Goal: Task Accomplishment & Management: Manage account settings

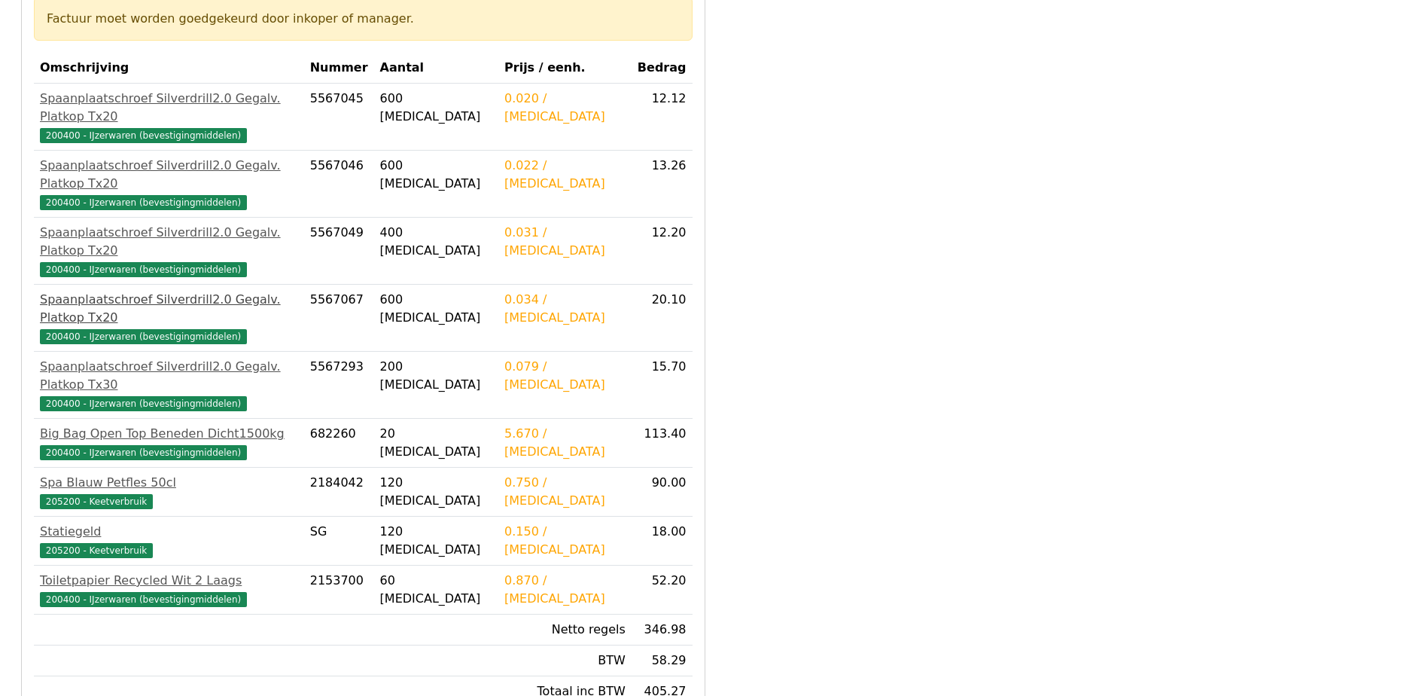
scroll to position [281, 0]
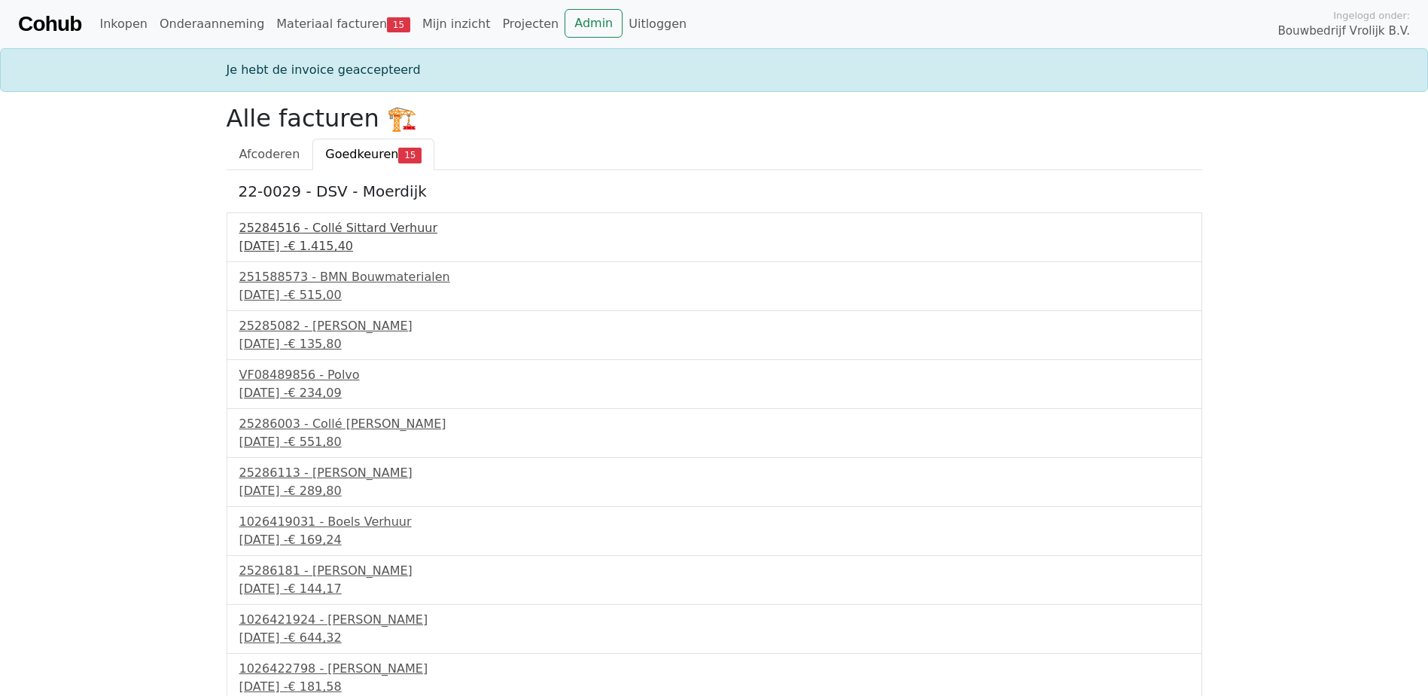
click at [309, 243] on div "[DATE] - € 1.415,40" at bounding box center [714, 246] width 950 height 18
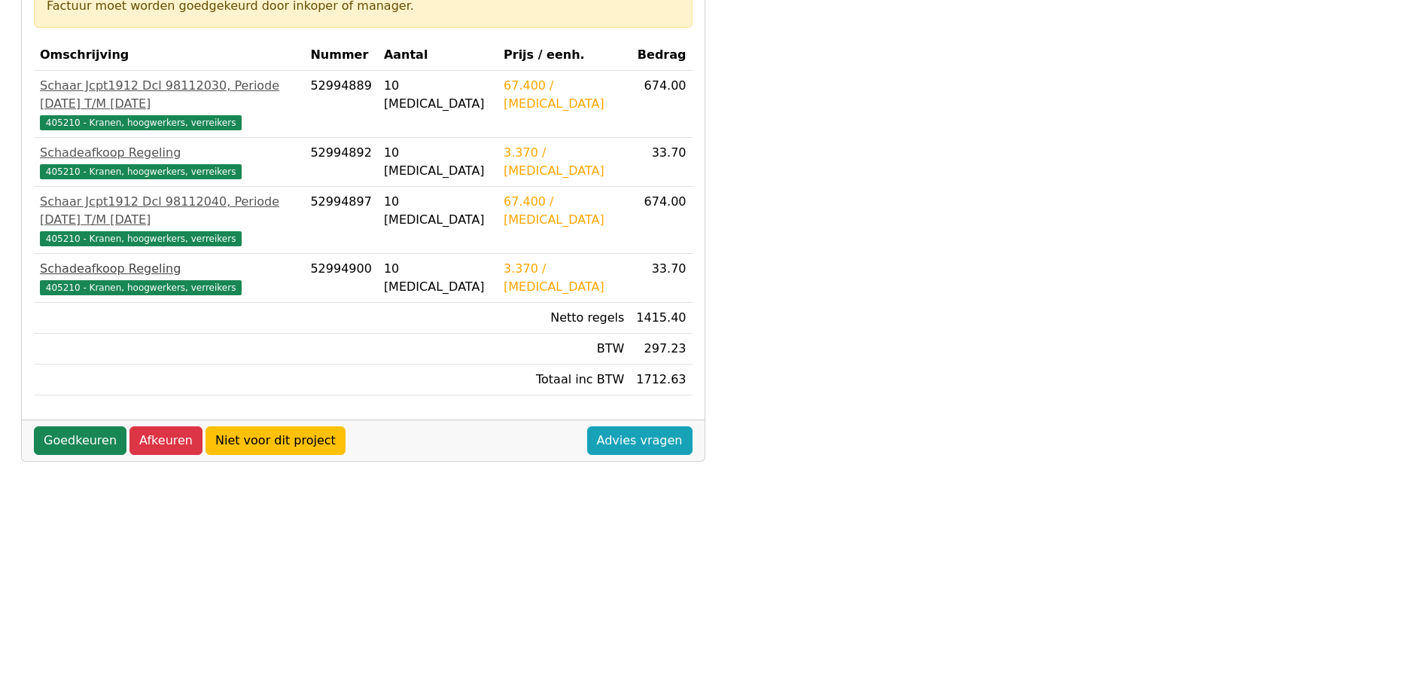
scroll to position [232, 0]
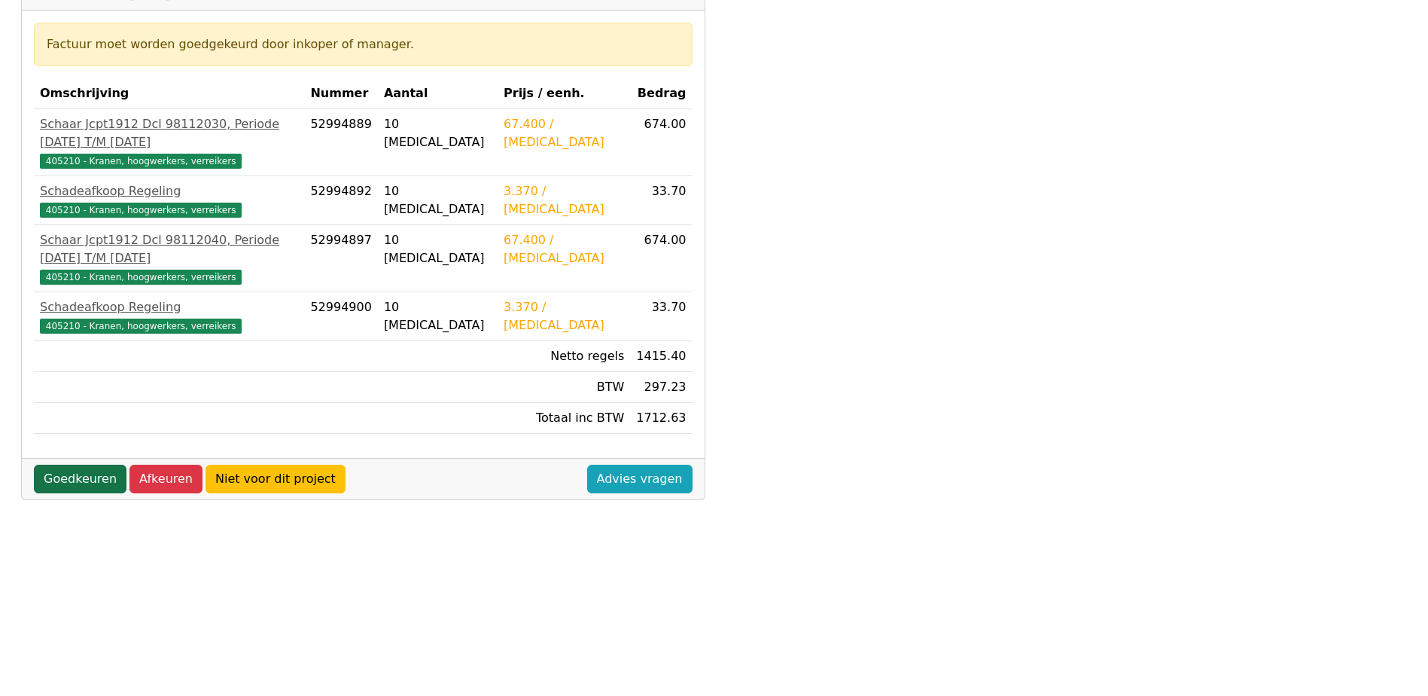
click at [82, 464] on link "Goedkeuren" at bounding box center [80, 478] width 93 height 29
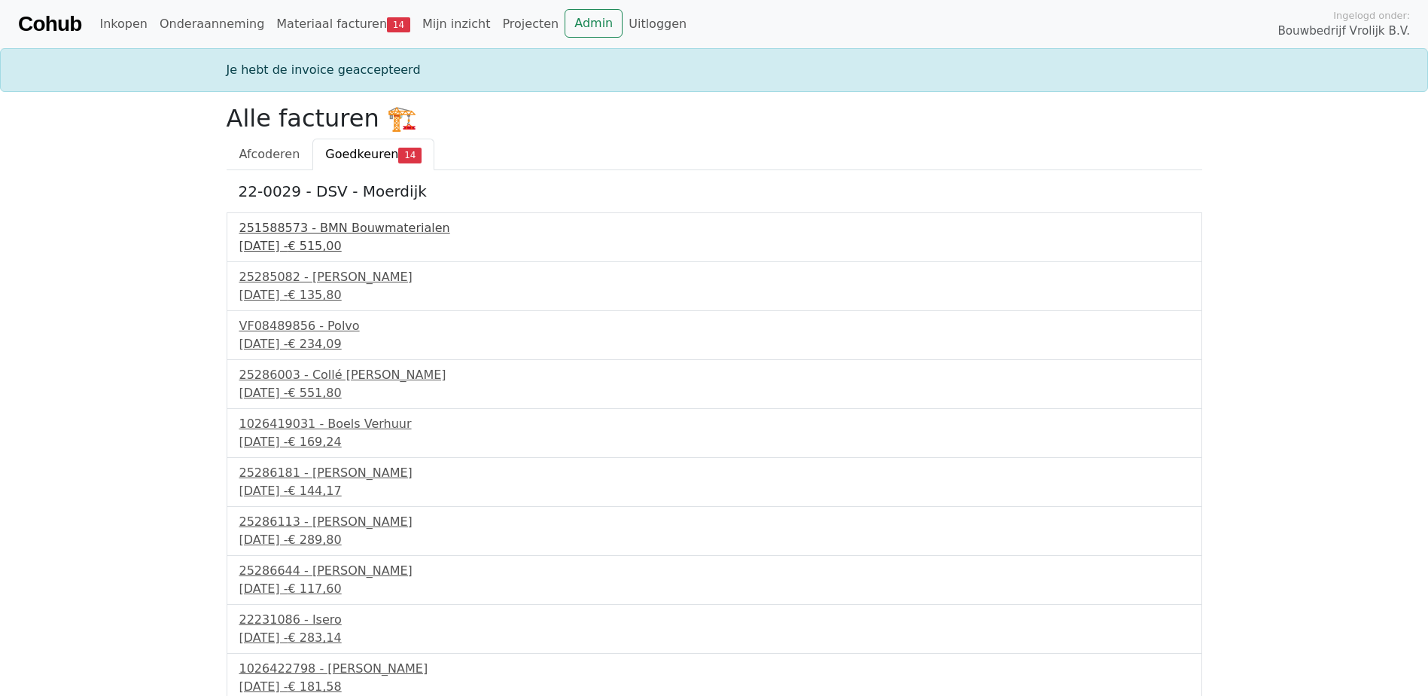
click at [312, 236] on div "251588573 - BMN Bouwmaterialen" at bounding box center [714, 228] width 950 height 18
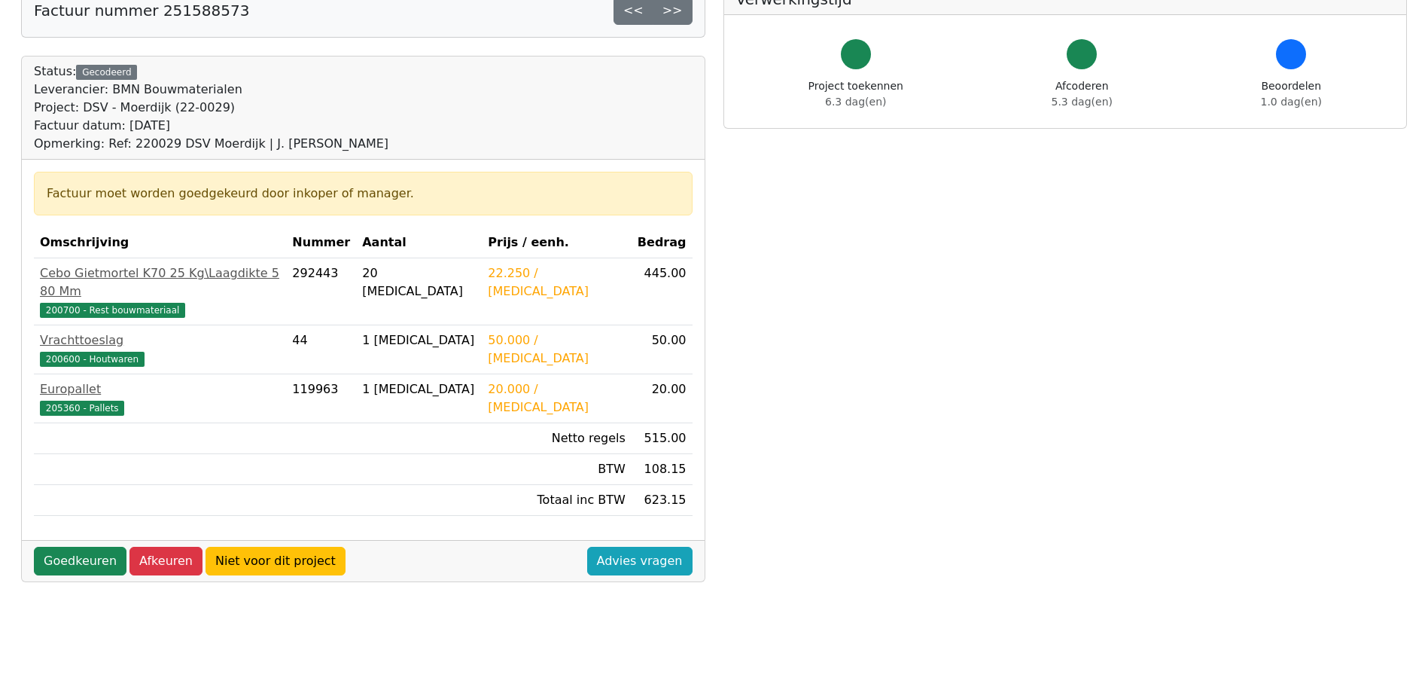
scroll to position [104, 0]
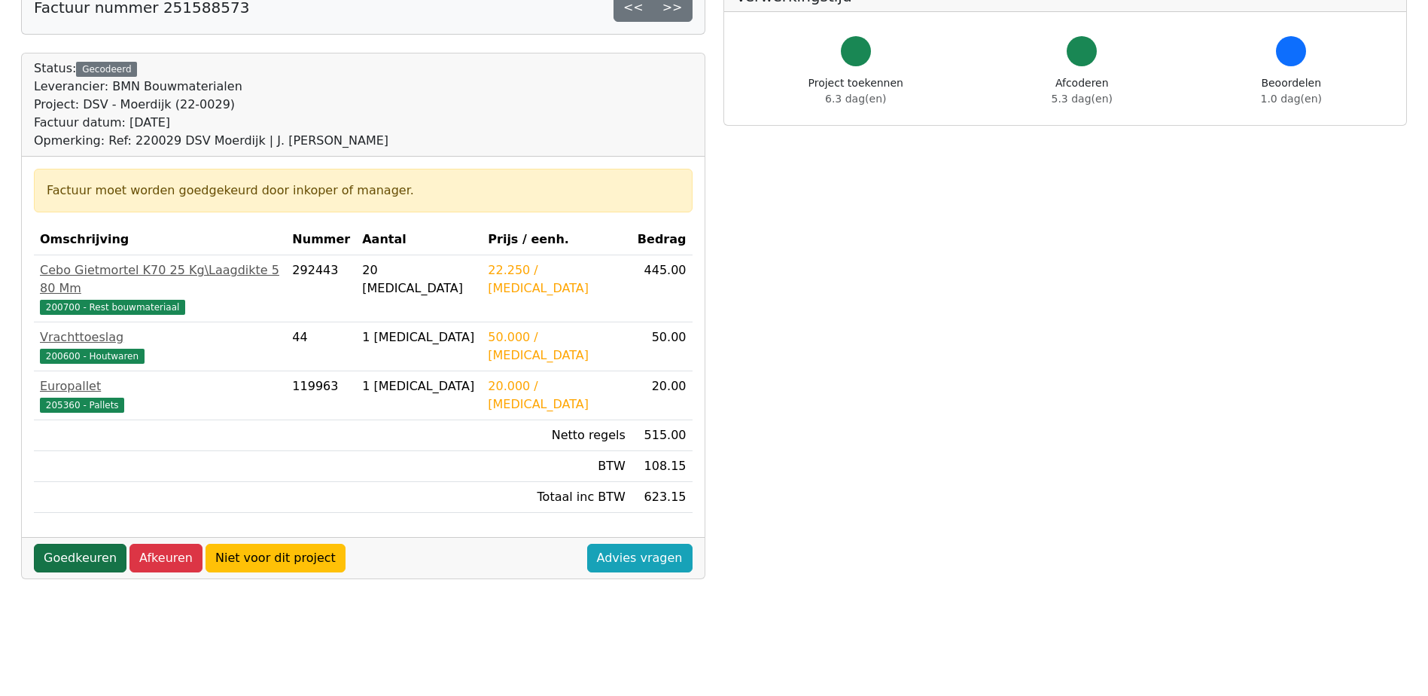
click at [84, 544] on link "Goedkeuren" at bounding box center [80, 558] width 93 height 29
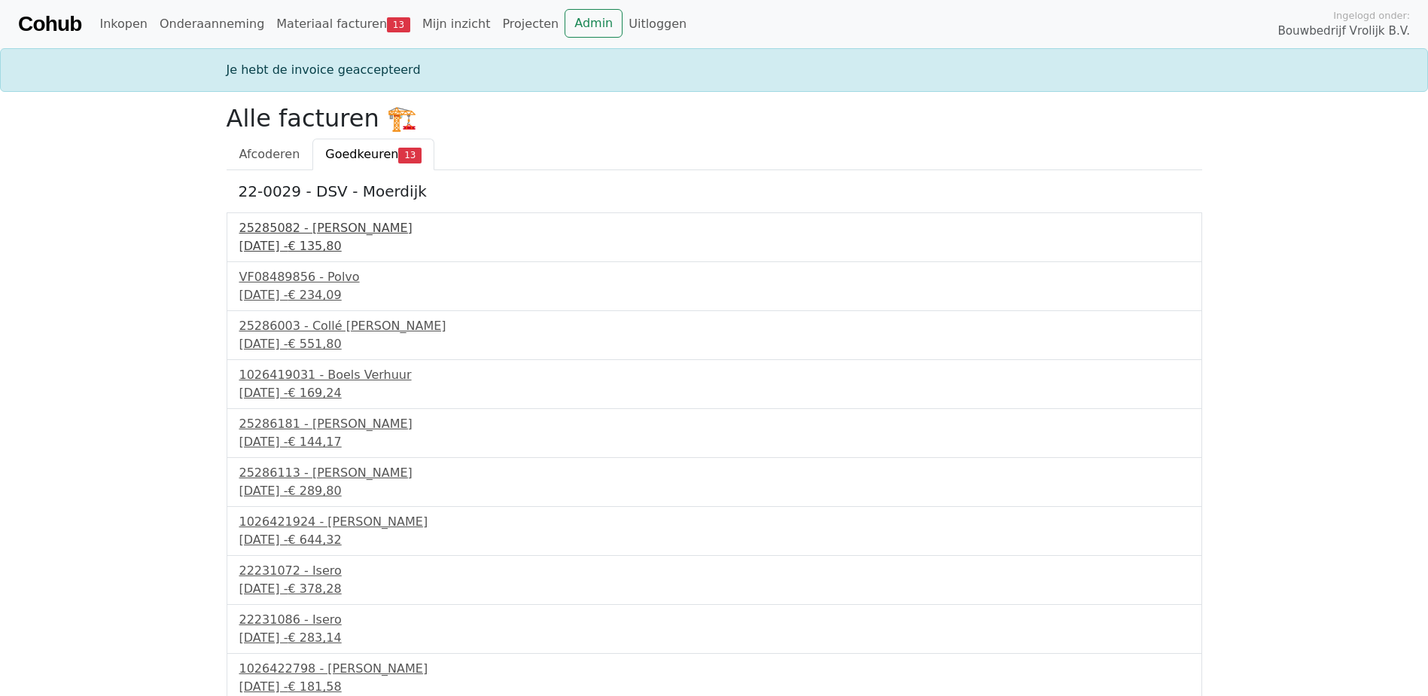
click at [327, 239] on div "11 september 2025 - € 135,80" at bounding box center [714, 246] width 950 height 18
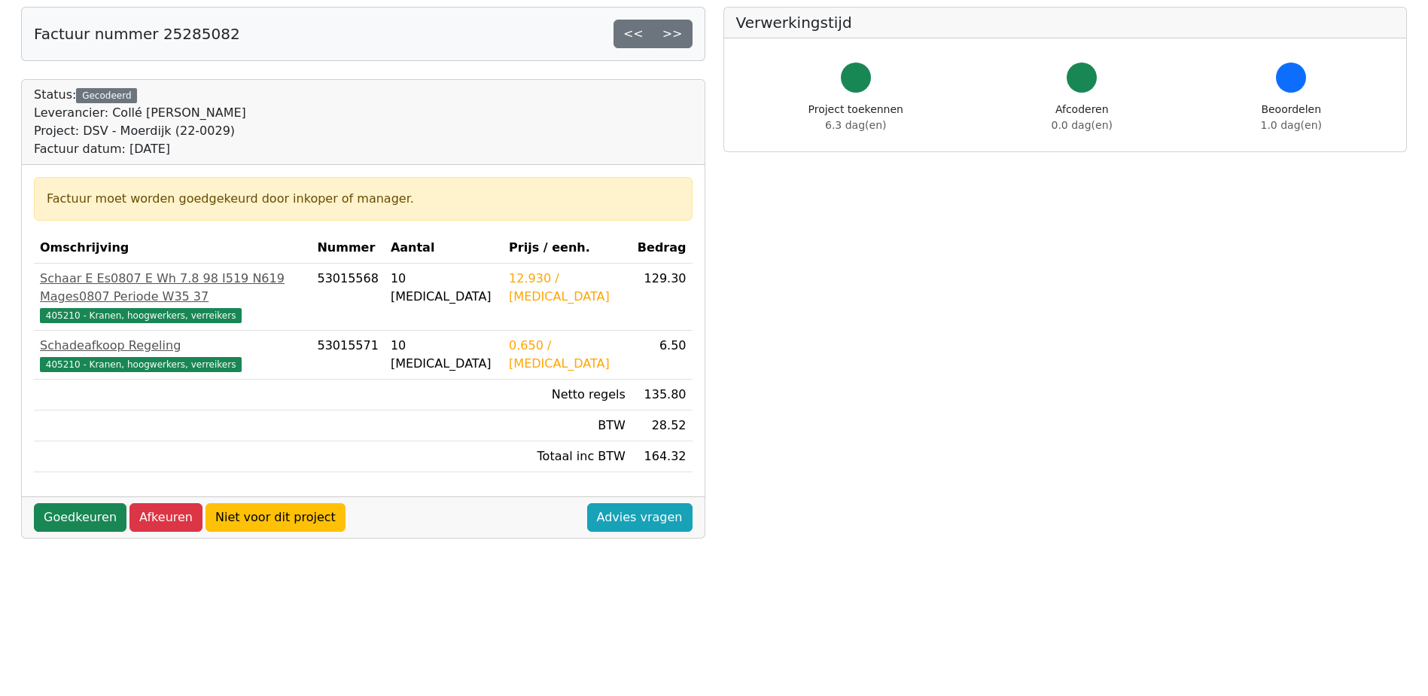
scroll to position [80, 0]
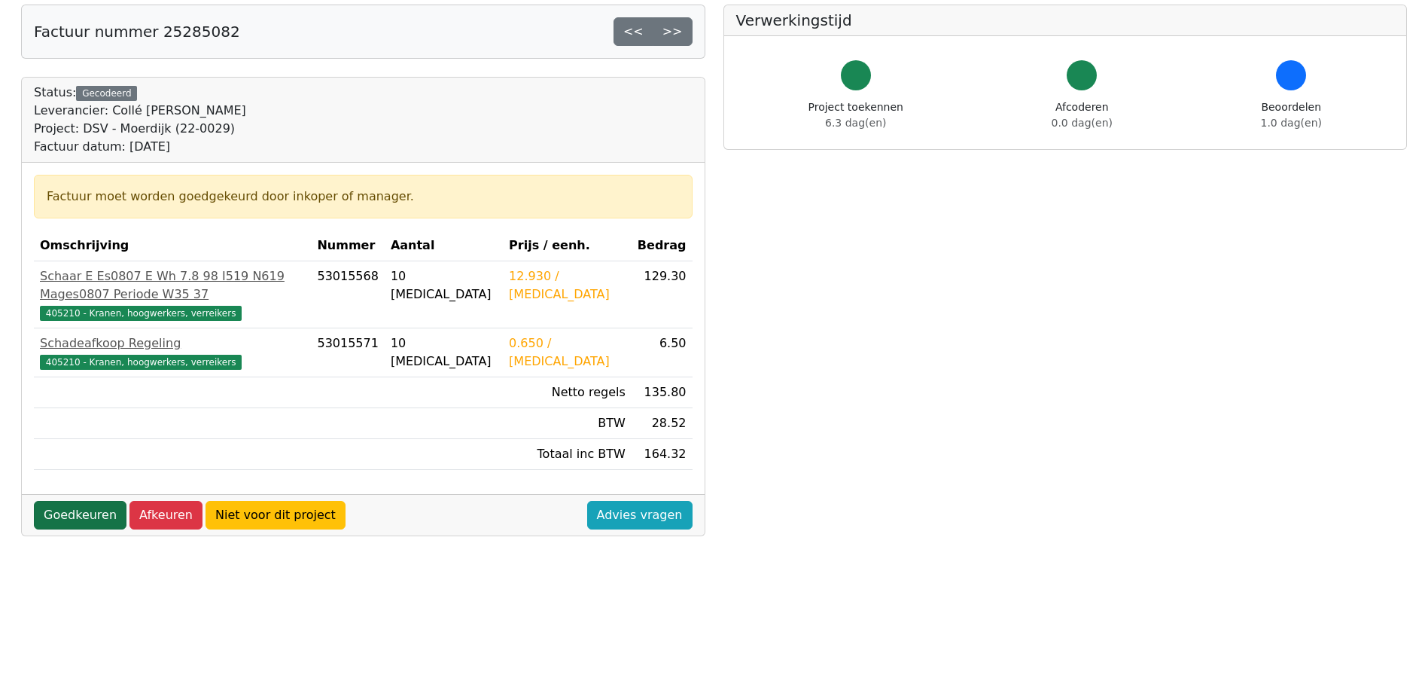
click at [103, 501] on link "Goedkeuren" at bounding box center [80, 515] width 93 height 29
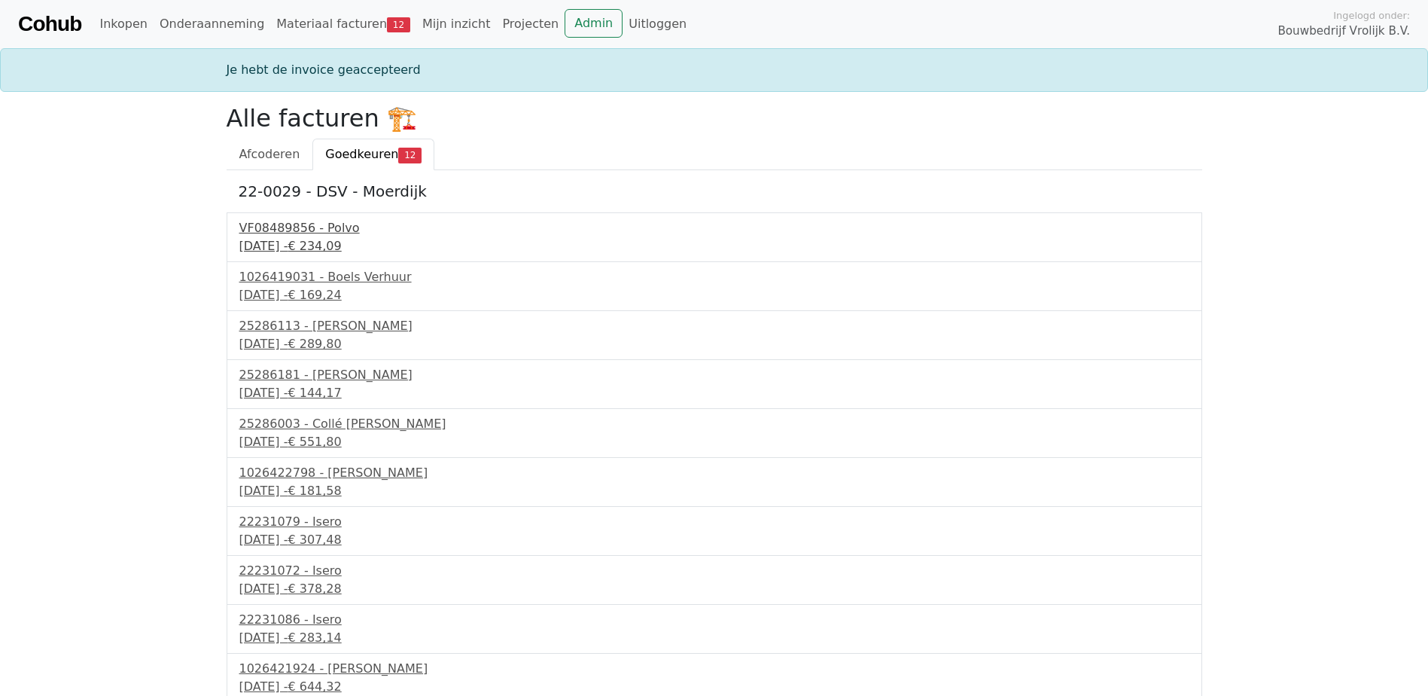
click at [311, 227] on div "VF08489856 - Polvo" at bounding box center [714, 228] width 950 height 18
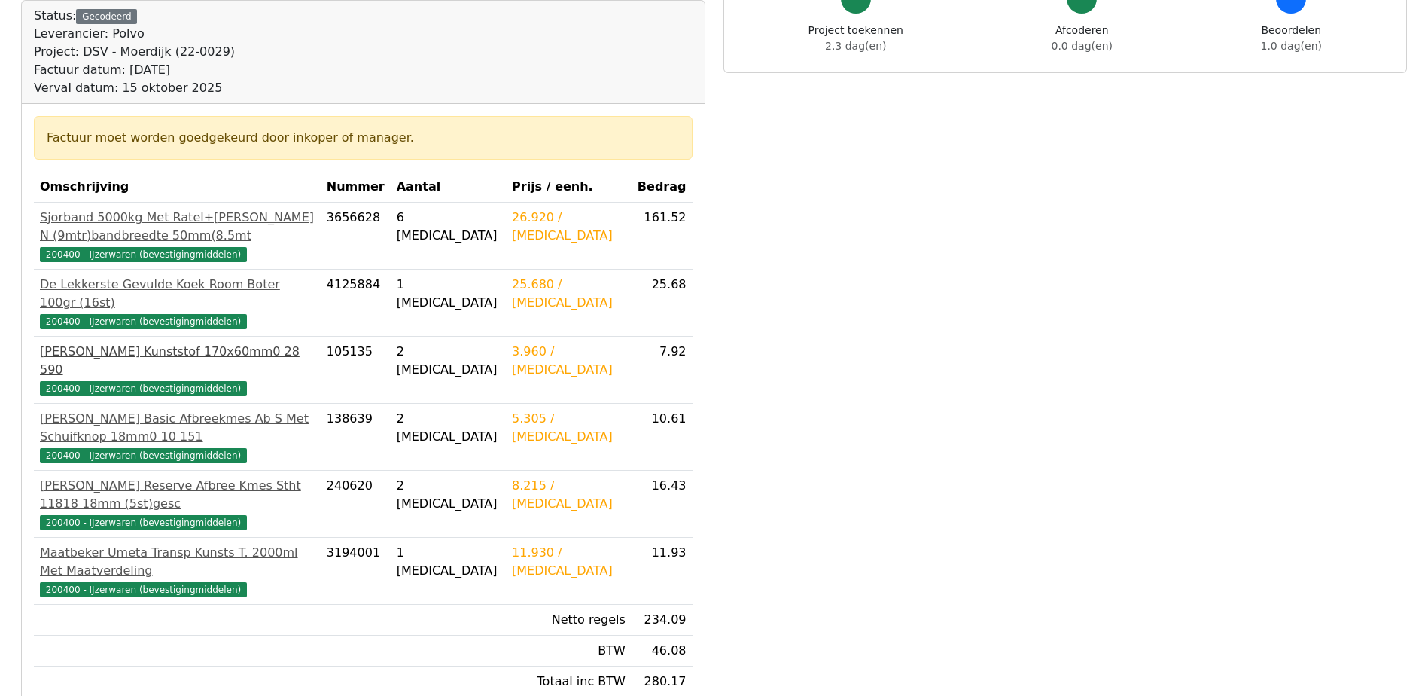
scroll to position [158, 0]
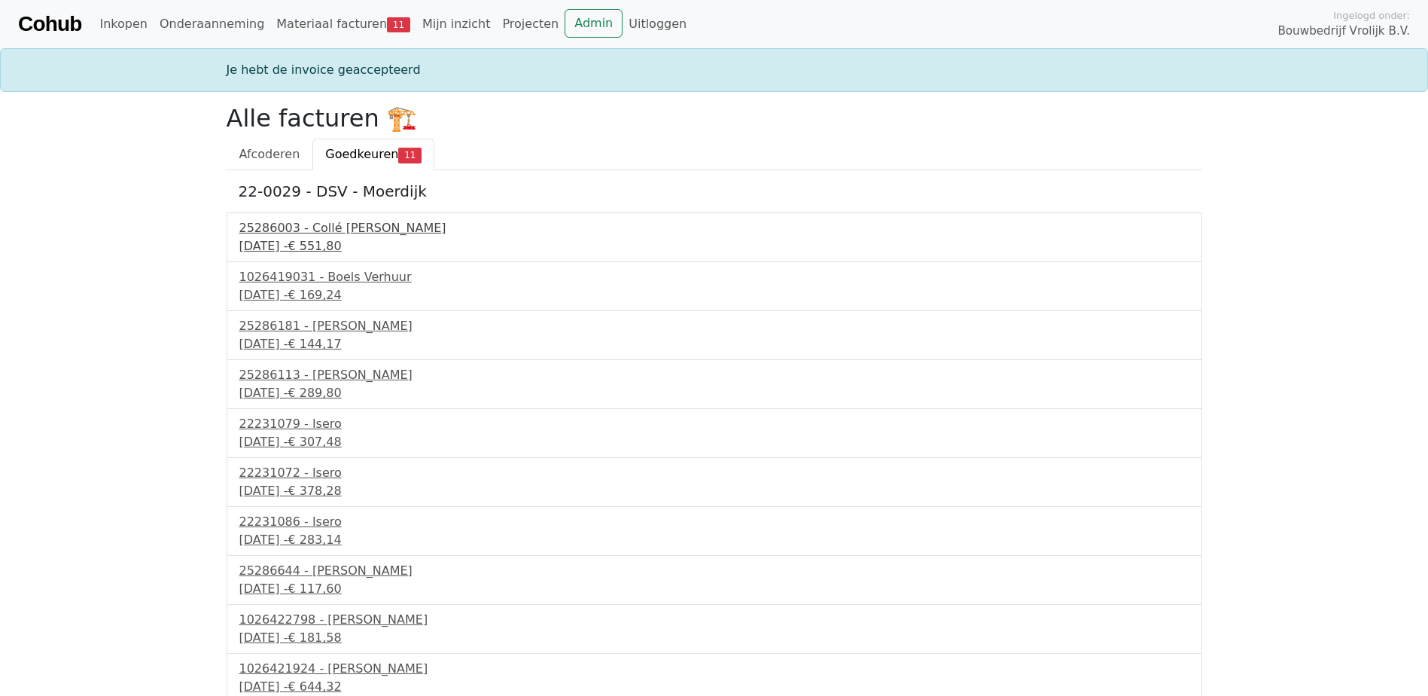
click at [330, 236] on div "25286003 - Collé [PERSON_NAME]" at bounding box center [714, 228] width 950 height 18
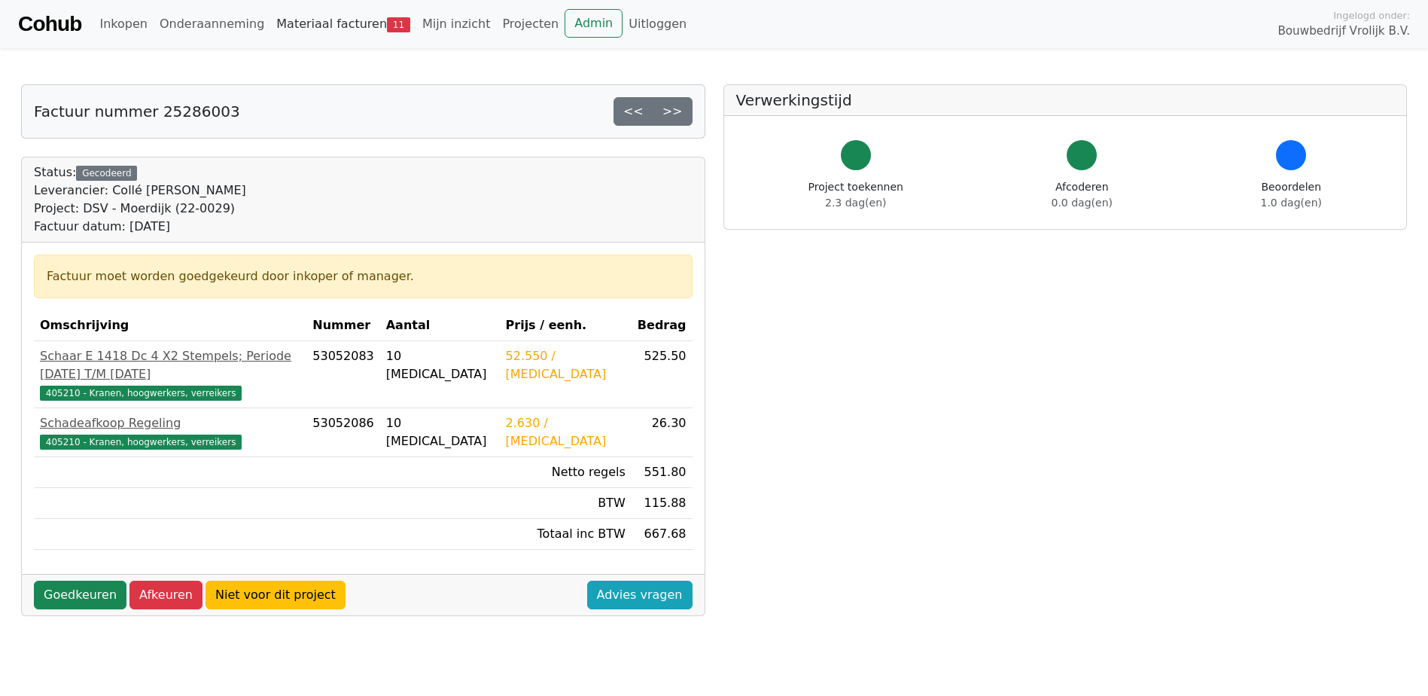
click at [337, 32] on link "Materiaal facturen 11" at bounding box center [343, 24] width 146 height 30
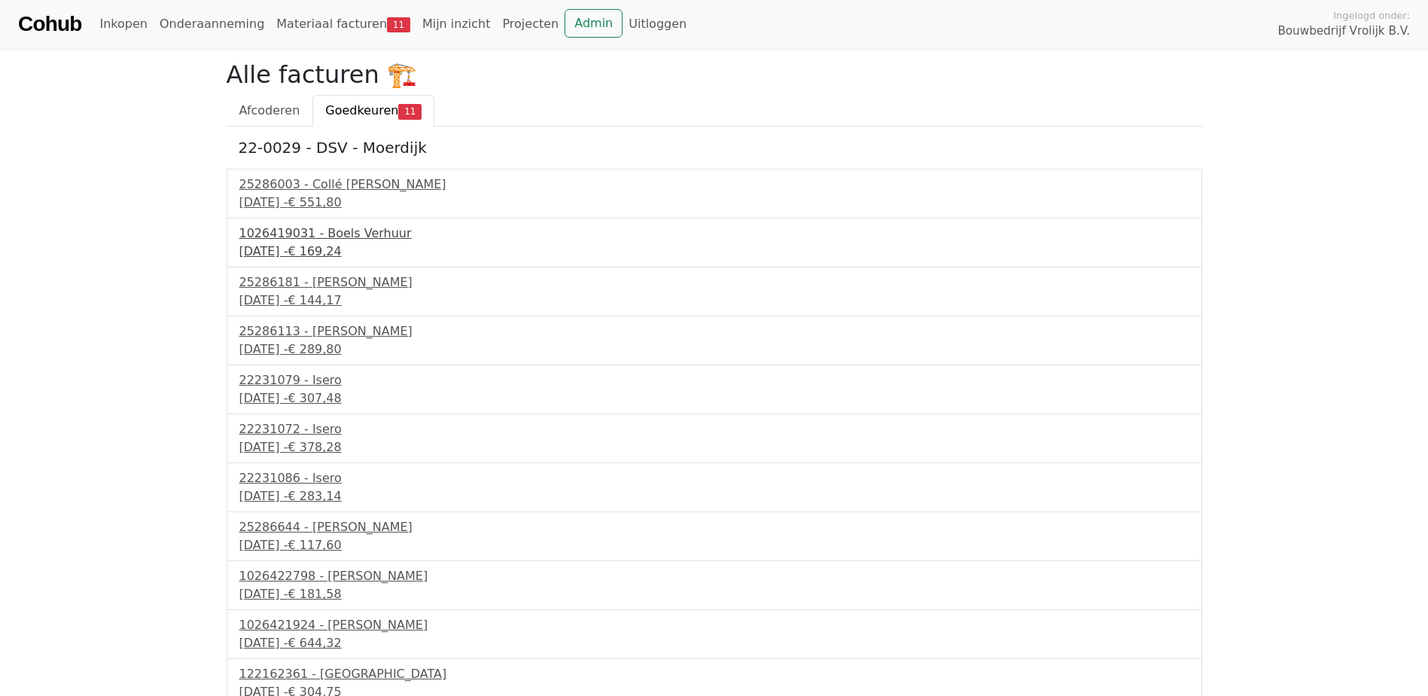
click at [318, 239] on div "1026419031 - Boels Verhuur" at bounding box center [714, 233] width 950 height 18
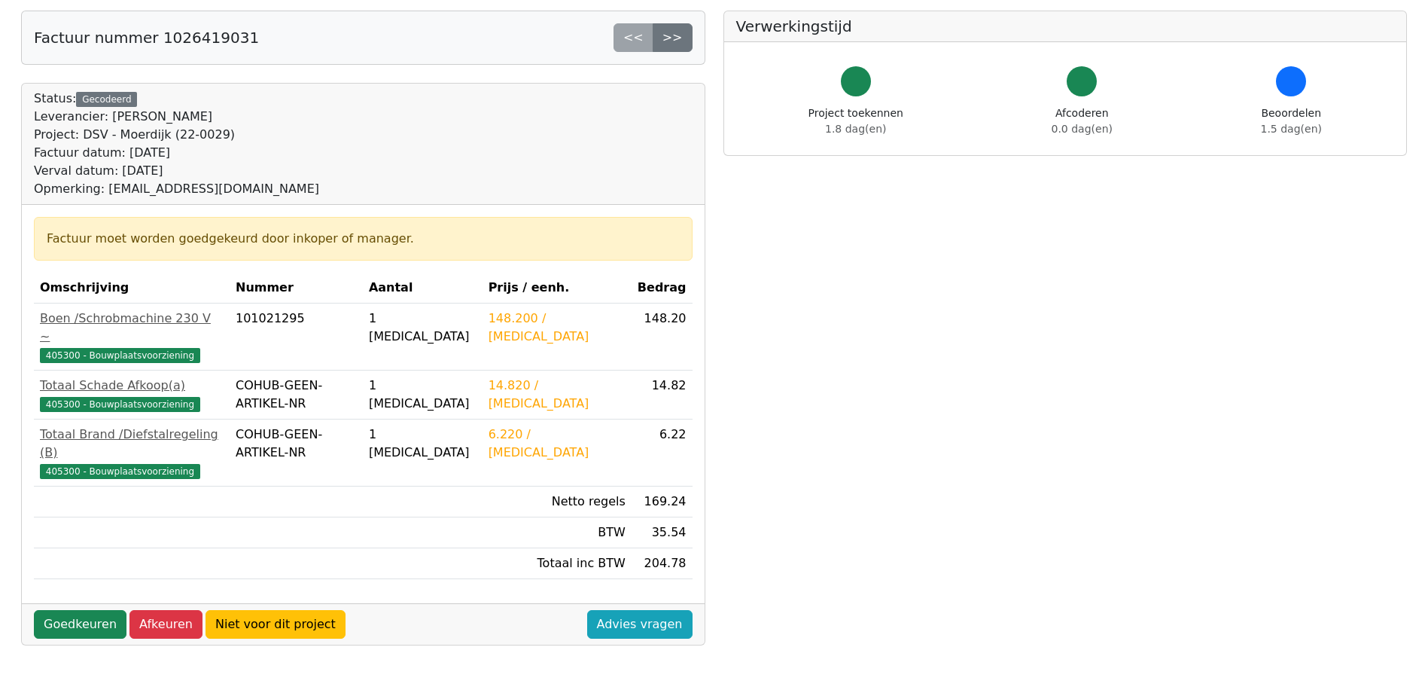
scroll to position [75, 0]
click at [92, 609] on link "Goedkeuren" at bounding box center [80, 623] width 93 height 29
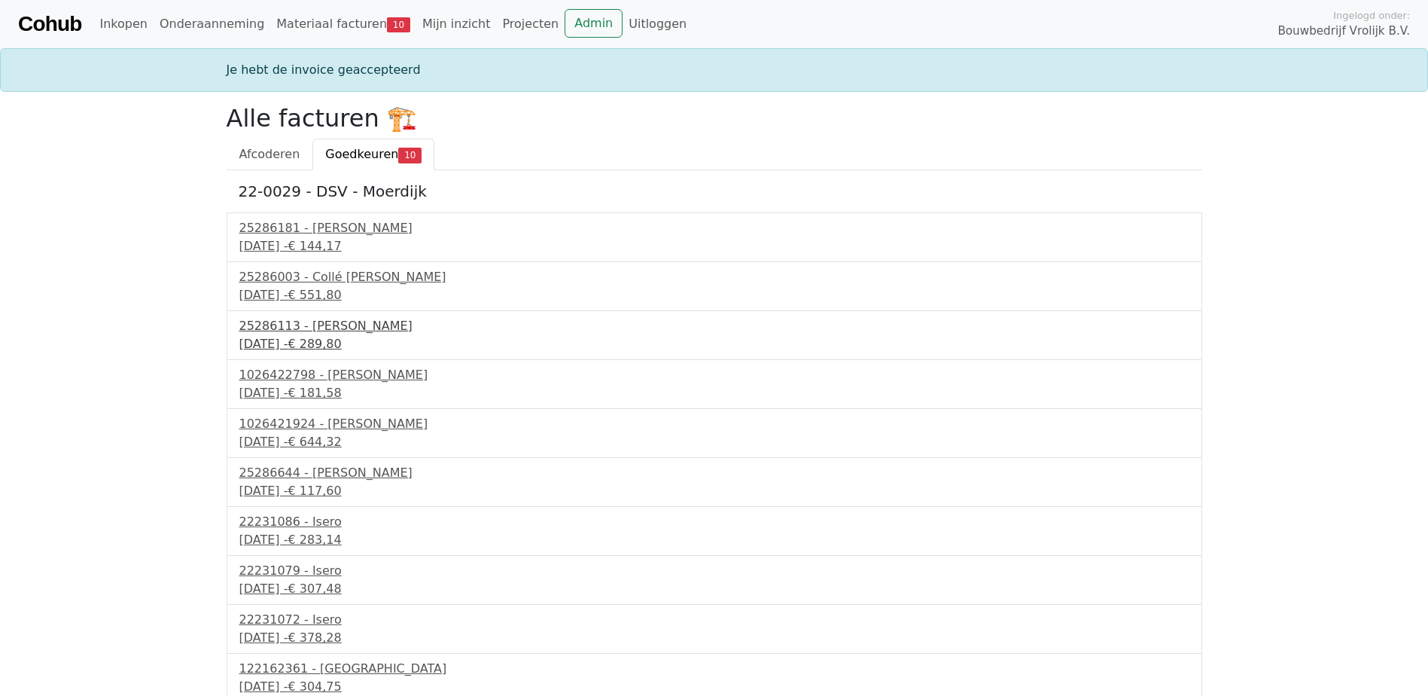
click at [344, 348] on div "15 september 2025 - € 289,80" at bounding box center [714, 344] width 950 height 18
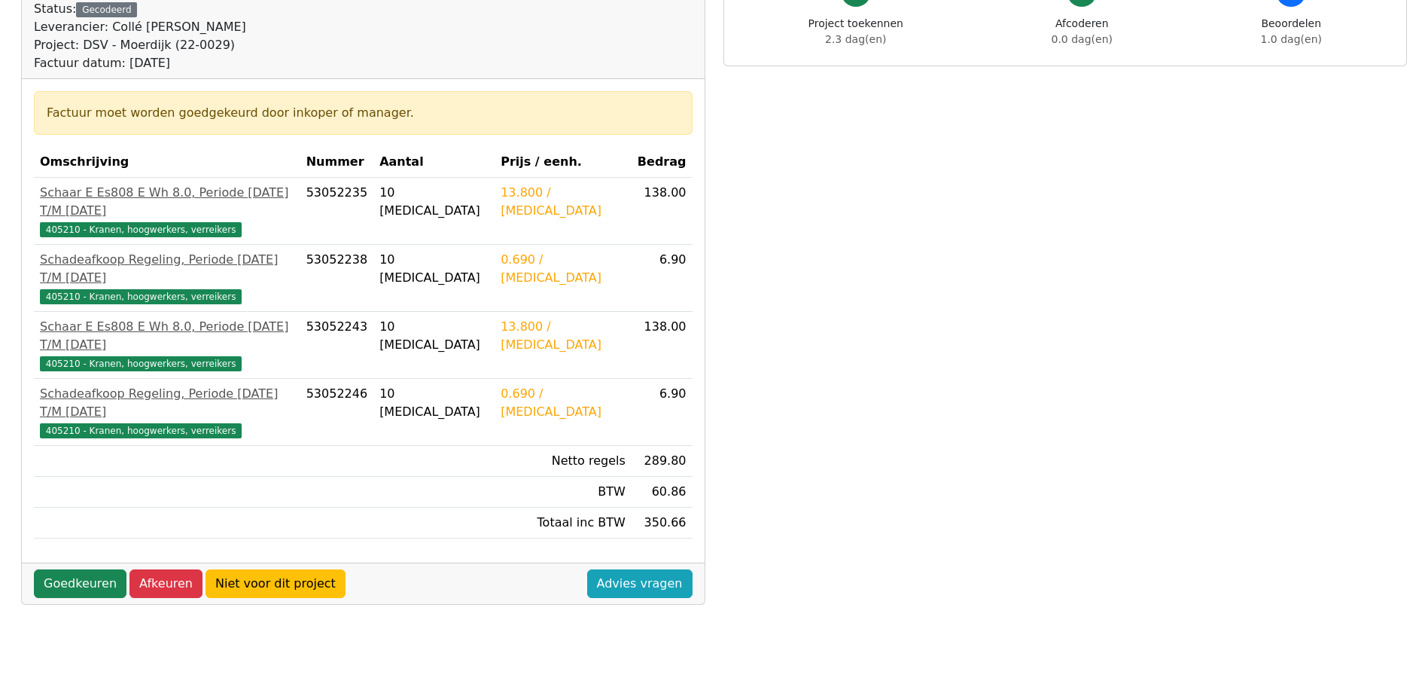
scroll to position [166, 0]
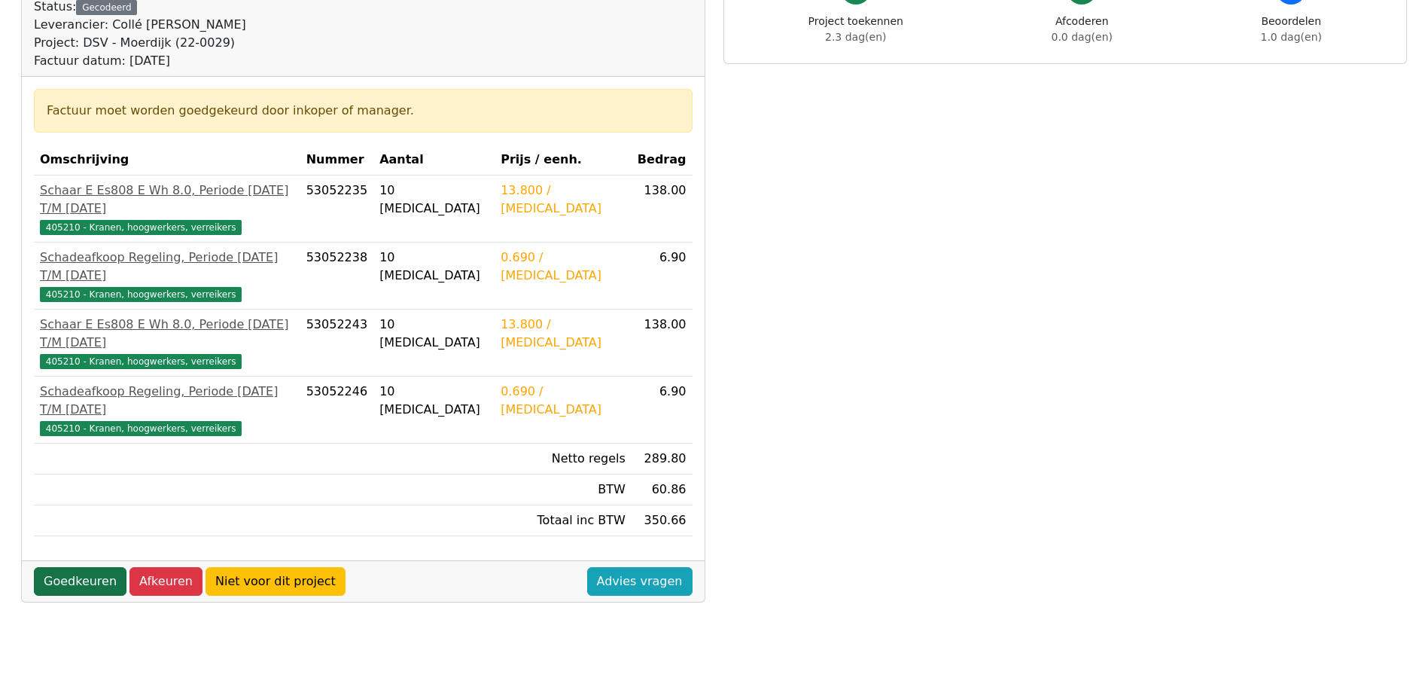
click at [97, 567] on link "Goedkeuren" at bounding box center [80, 581] width 93 height 29
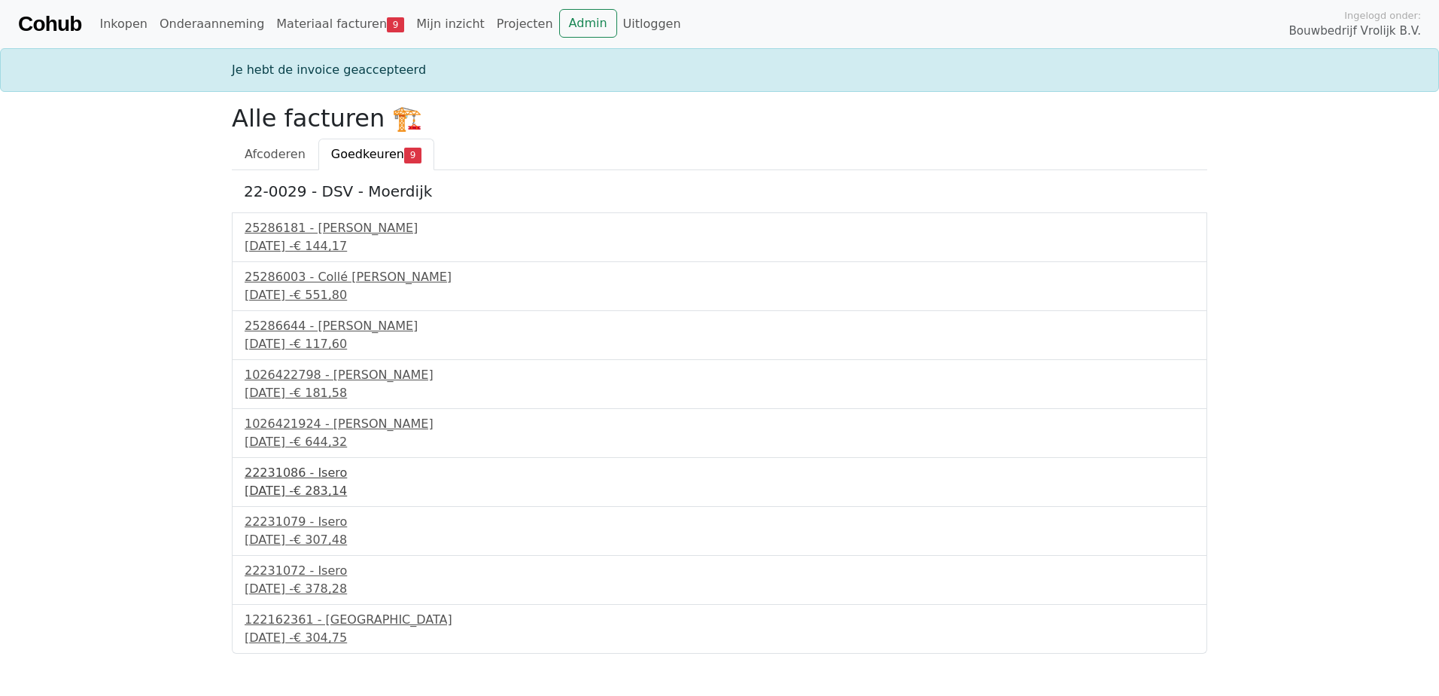
click at [297, 477] on div "22231086 - Isero" at bounding box center [720, 473] width 950 height 18
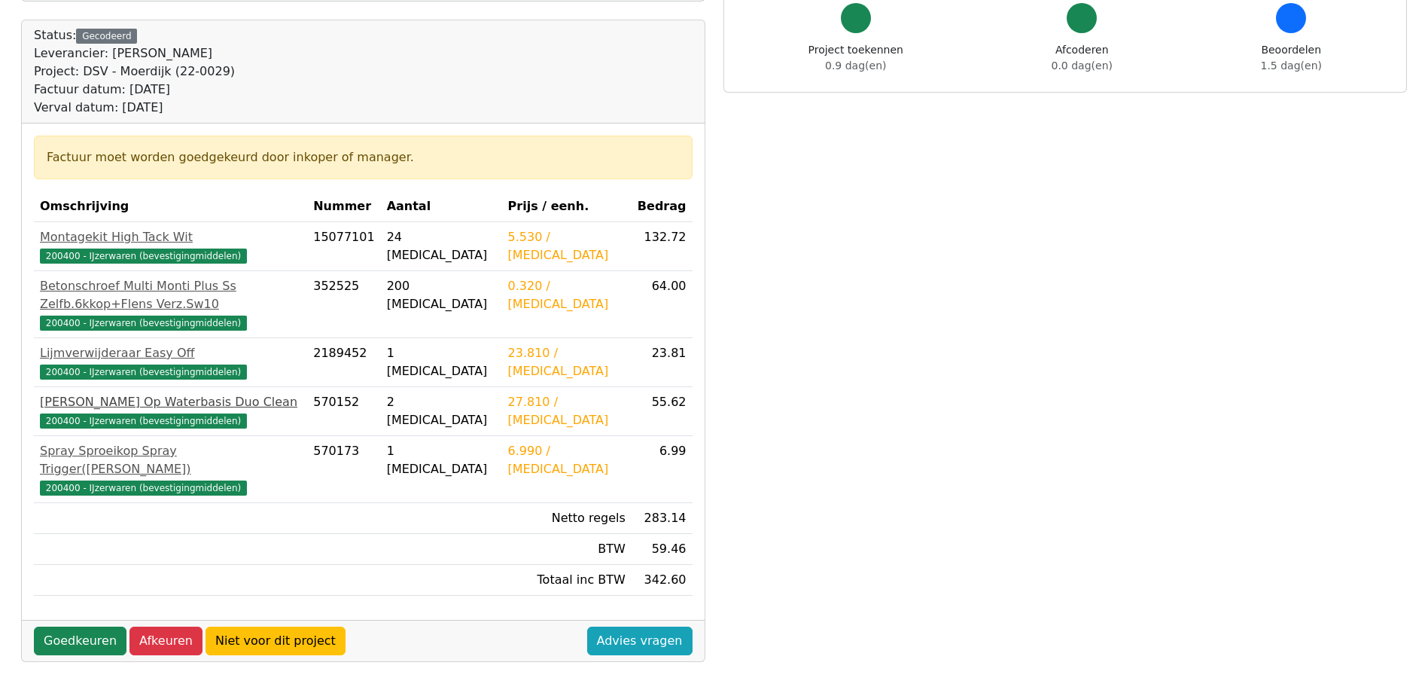
scroll to position [145, 0]
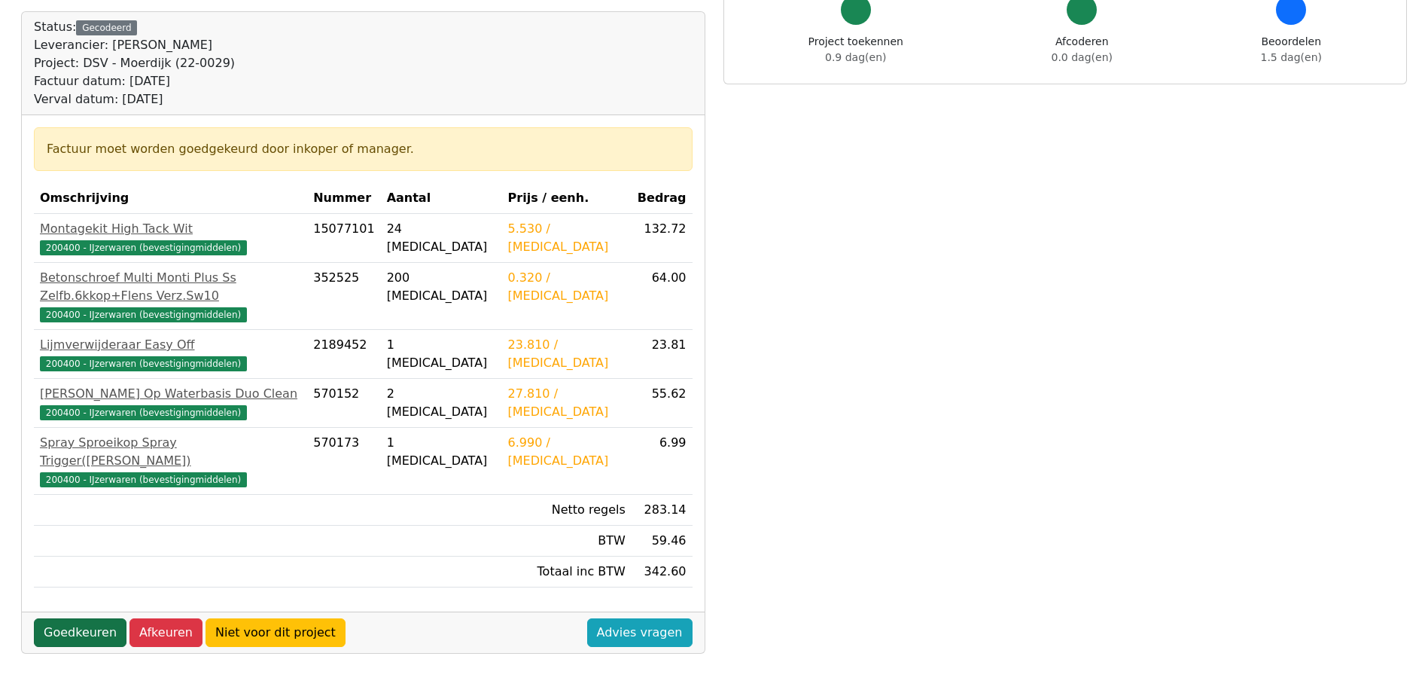
click at [77, 618] on link "Goedkeuren" at bounding box center [80, 632] width 93 height 29
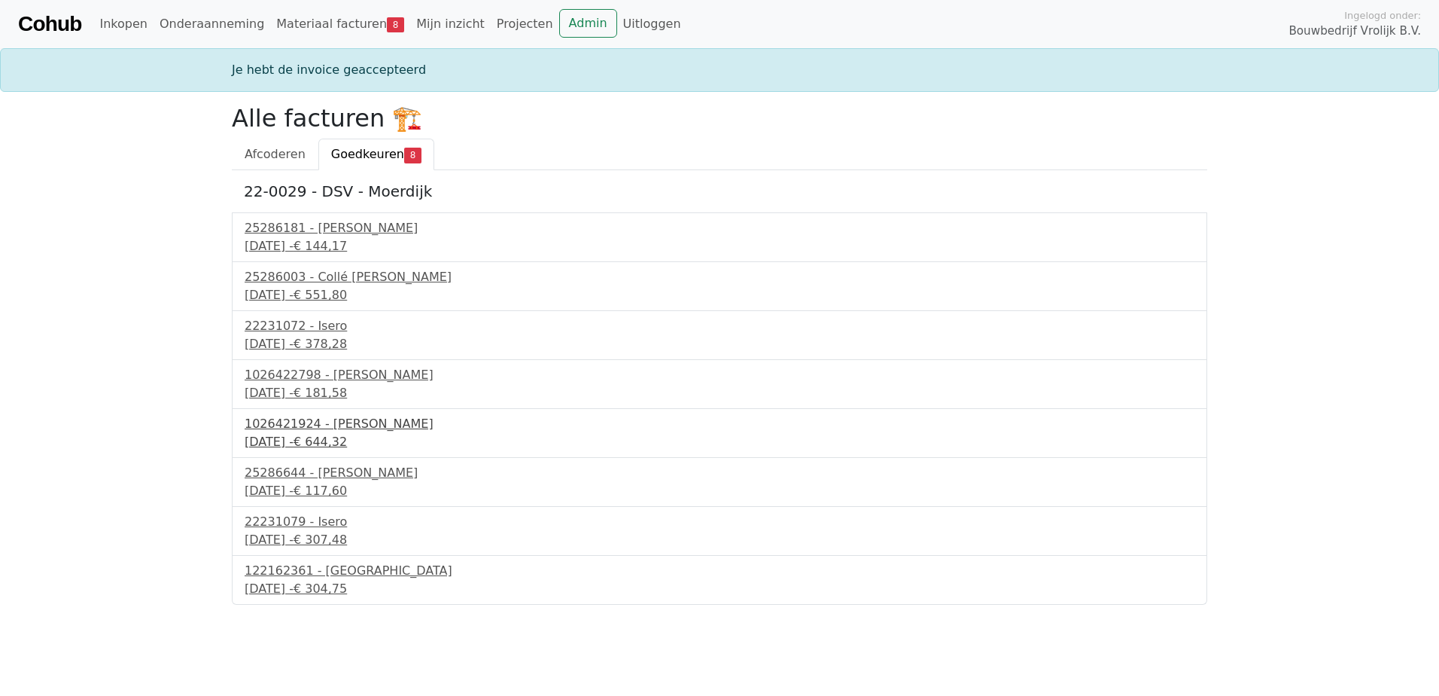
click at [306, 424] on div "1026421924 - [PERSON_NAME]" at bounding box center [720, 424] width 950 height 18
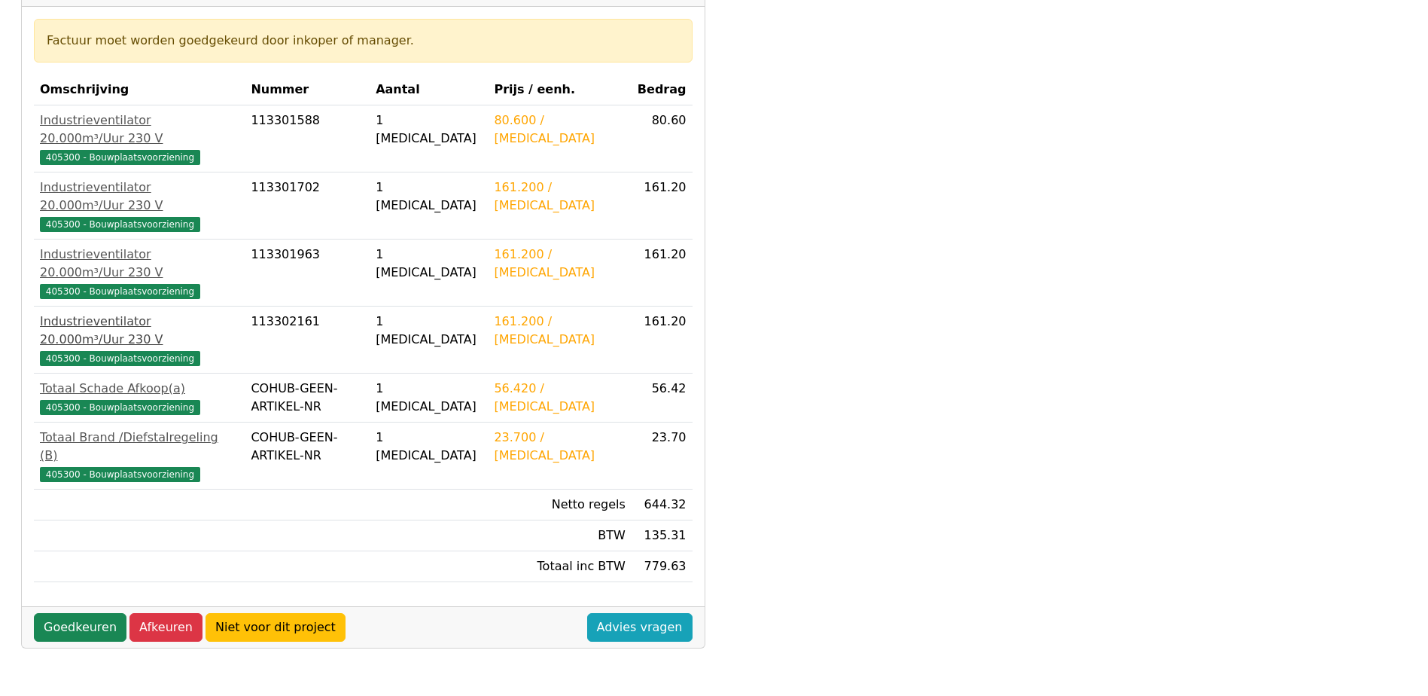
scroll to position [273, 0]
click at [78, 612] on link "Goedkeuren" at bounding box center [80, 626] width 93 height 29
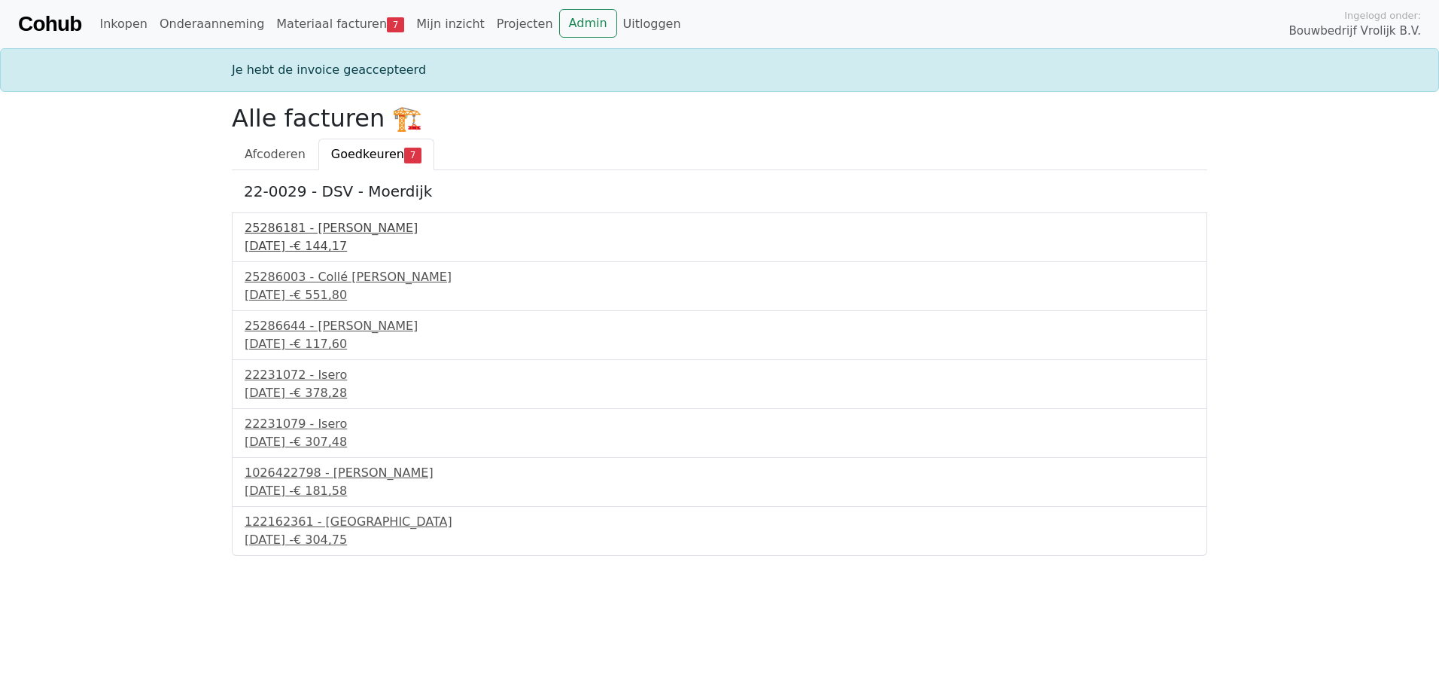
click at [322, 245] on div "15 september 2025 - € 144,17" at bounding box center [720, 246] width 950 height 18
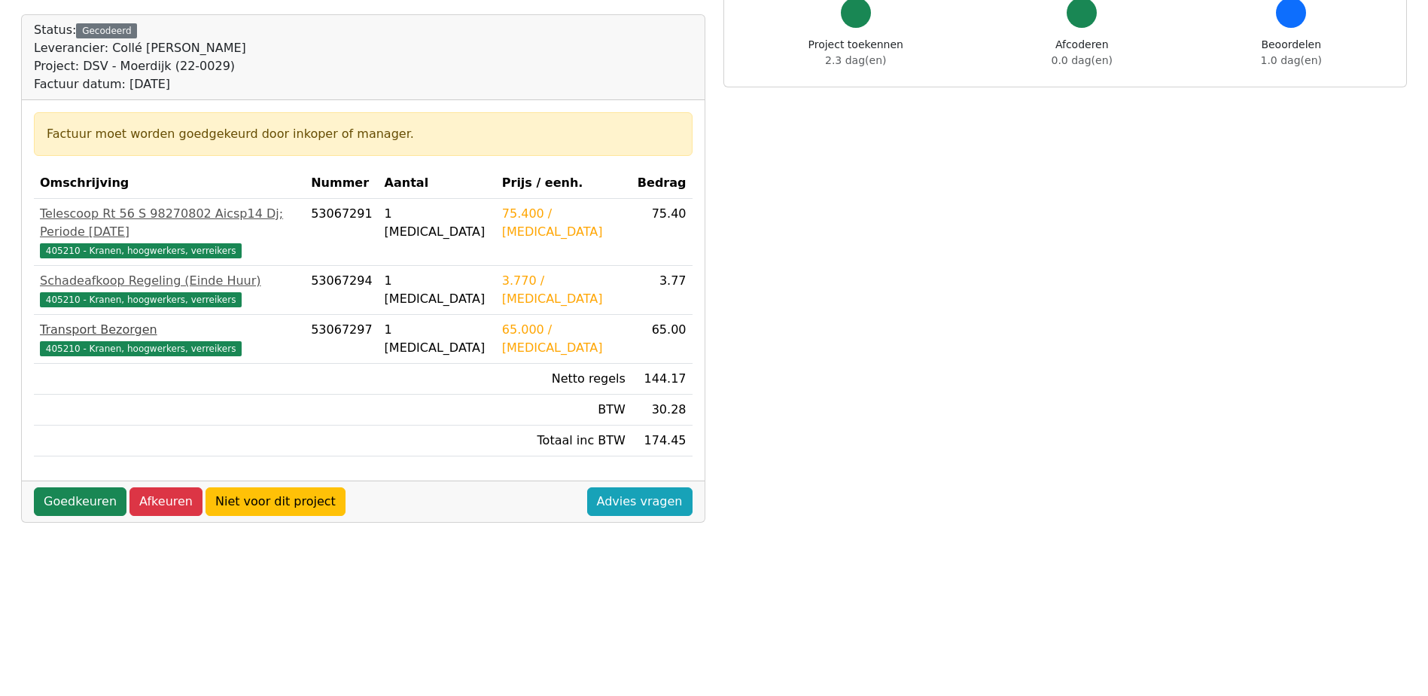
scroll to position [143, 0]
click at [85, 486] on link "Goedkeuren" at bounding box center [80, 500] width 93 height 29
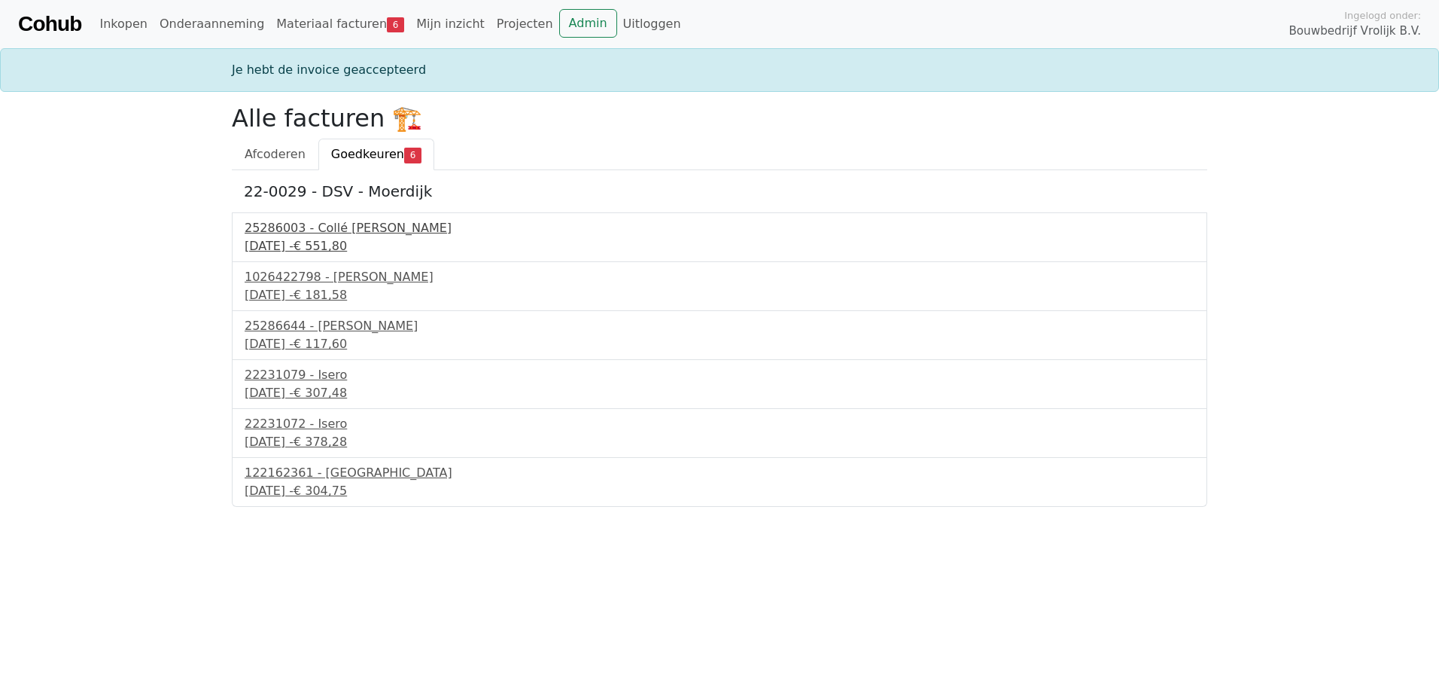
click at [322, 238] on div "15 september 2025 - € 551,80" at bounding box center [720, 246] width 950 height 18
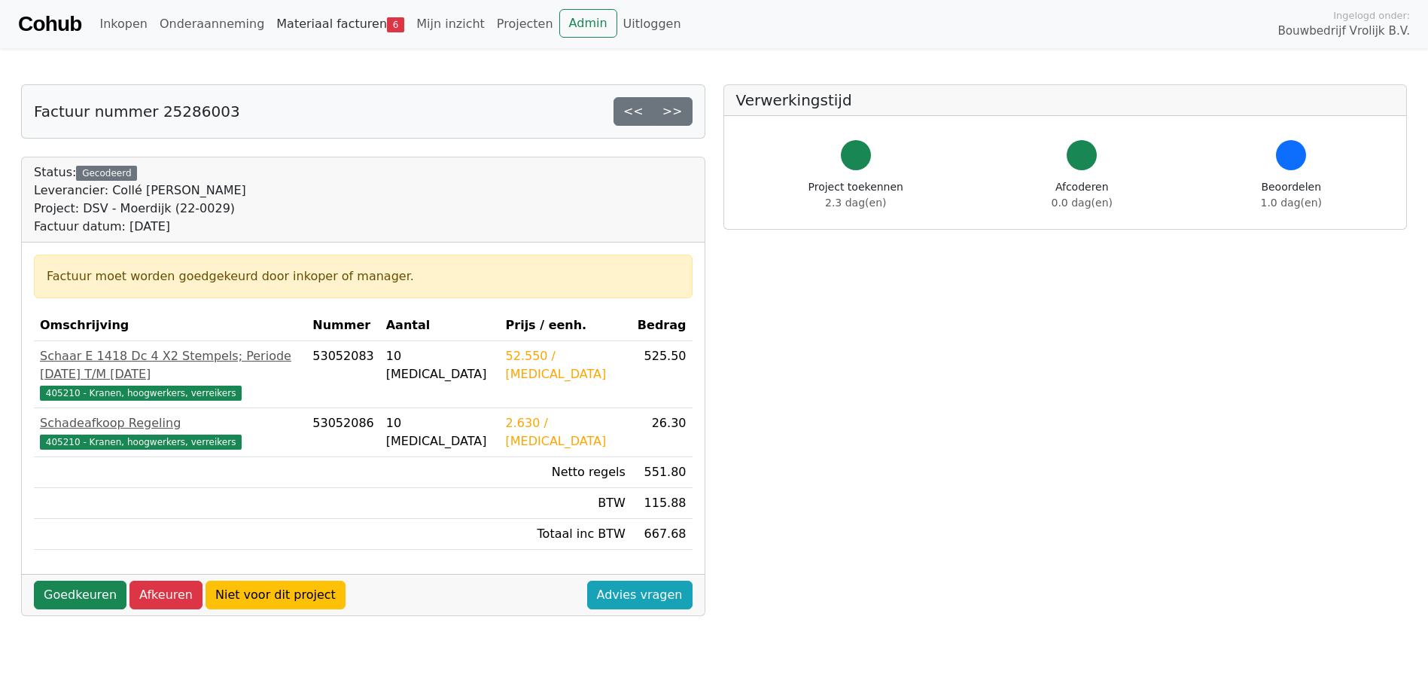
click at [309, 25] on link "Materiaal facturen 6" at bounding box center [340, 24] width 140 height 30
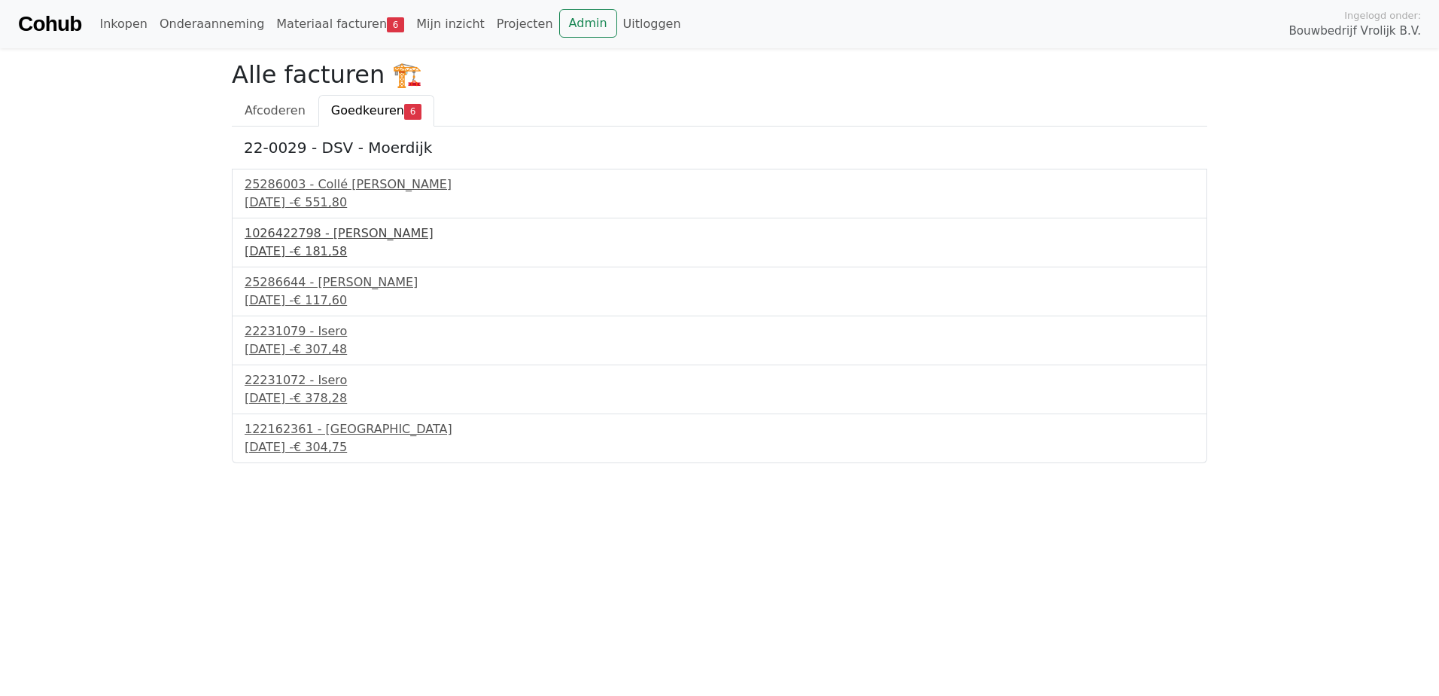
click at [304, 239] on div "1026422798 - Boels Verhuur" at bounding box center [720, 233] width 950 height 18
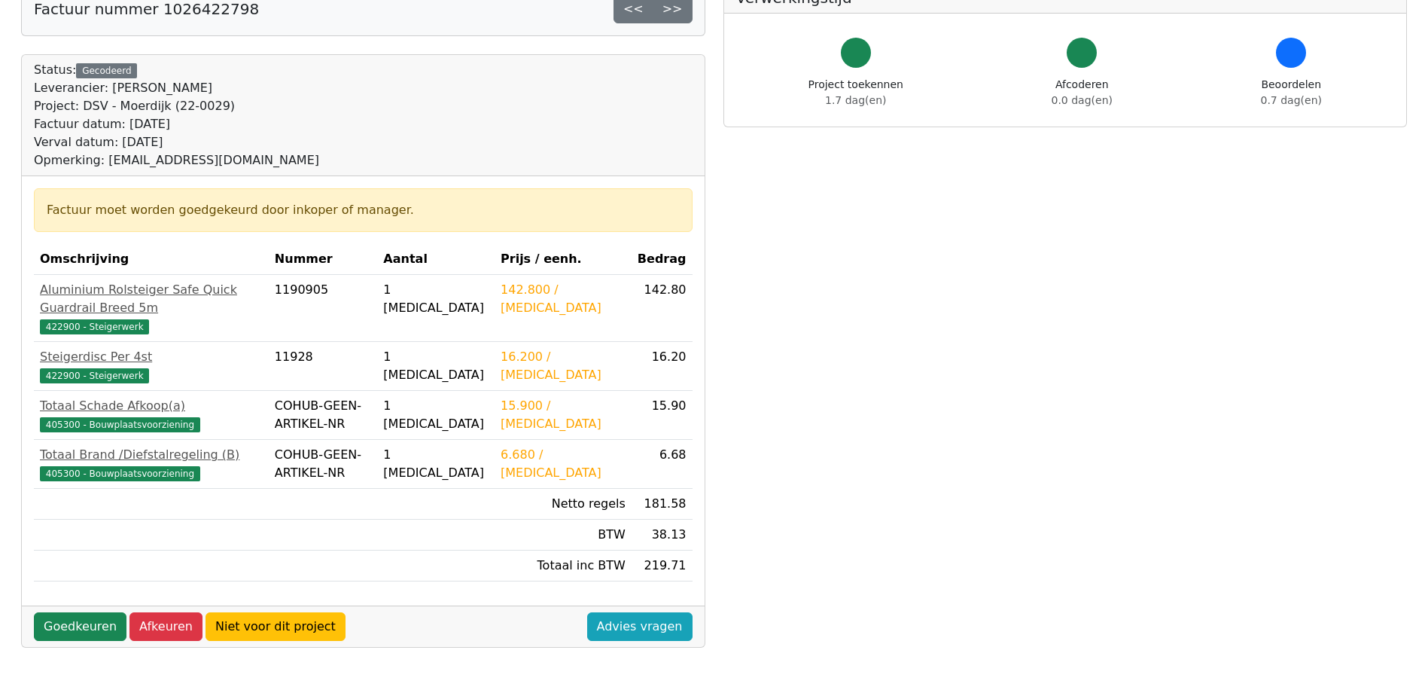
scroll to position [107, 0]
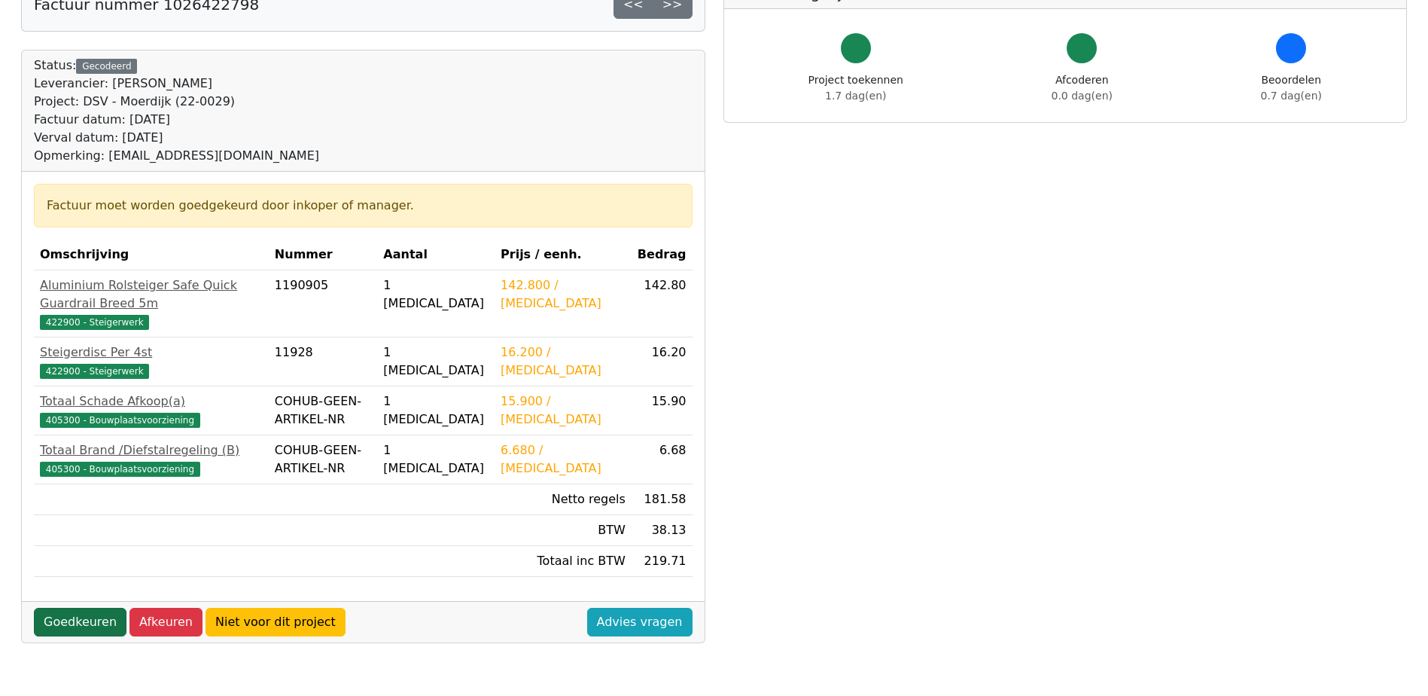
click at [77, 608] on link "Goedkeuren" at bounding box center [80, 622] width 93 height 29
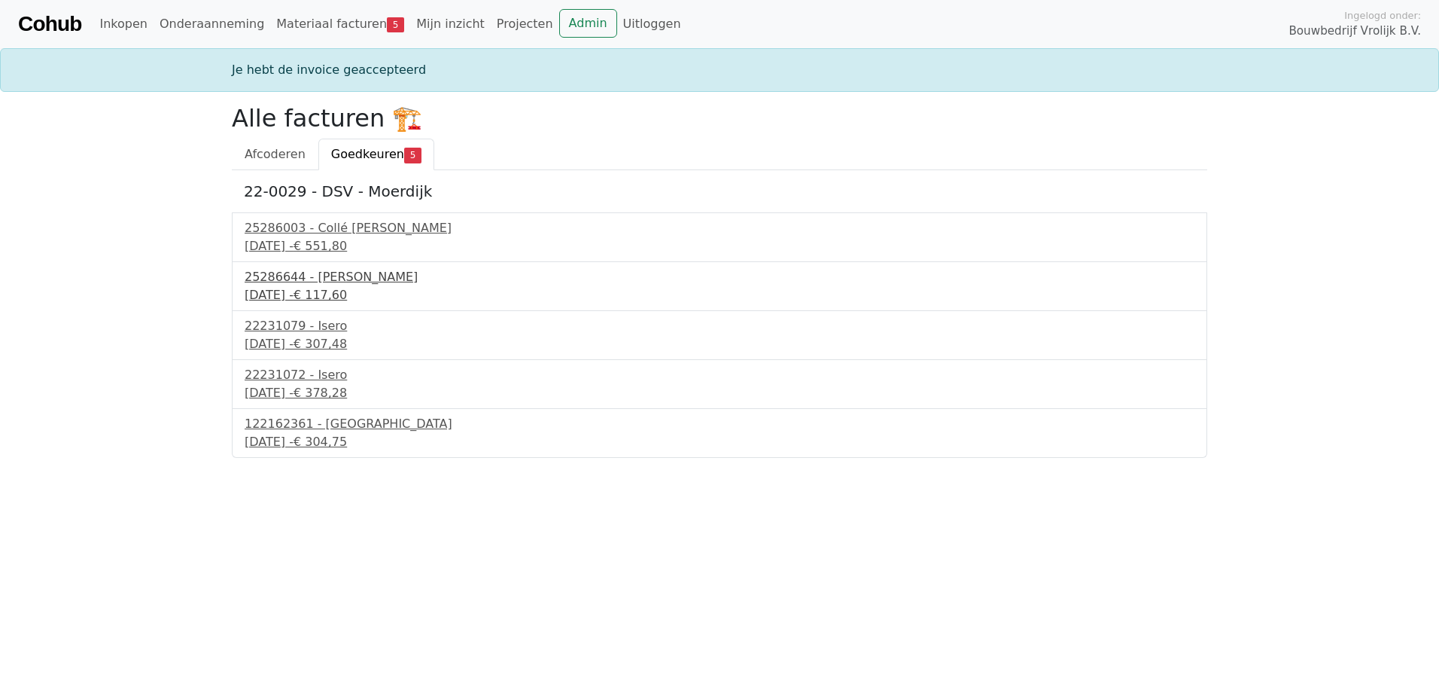
click at [343, 291] on div "16 september 2025 - € 117,60" at bounding box center [720, 295] width 950 height 18
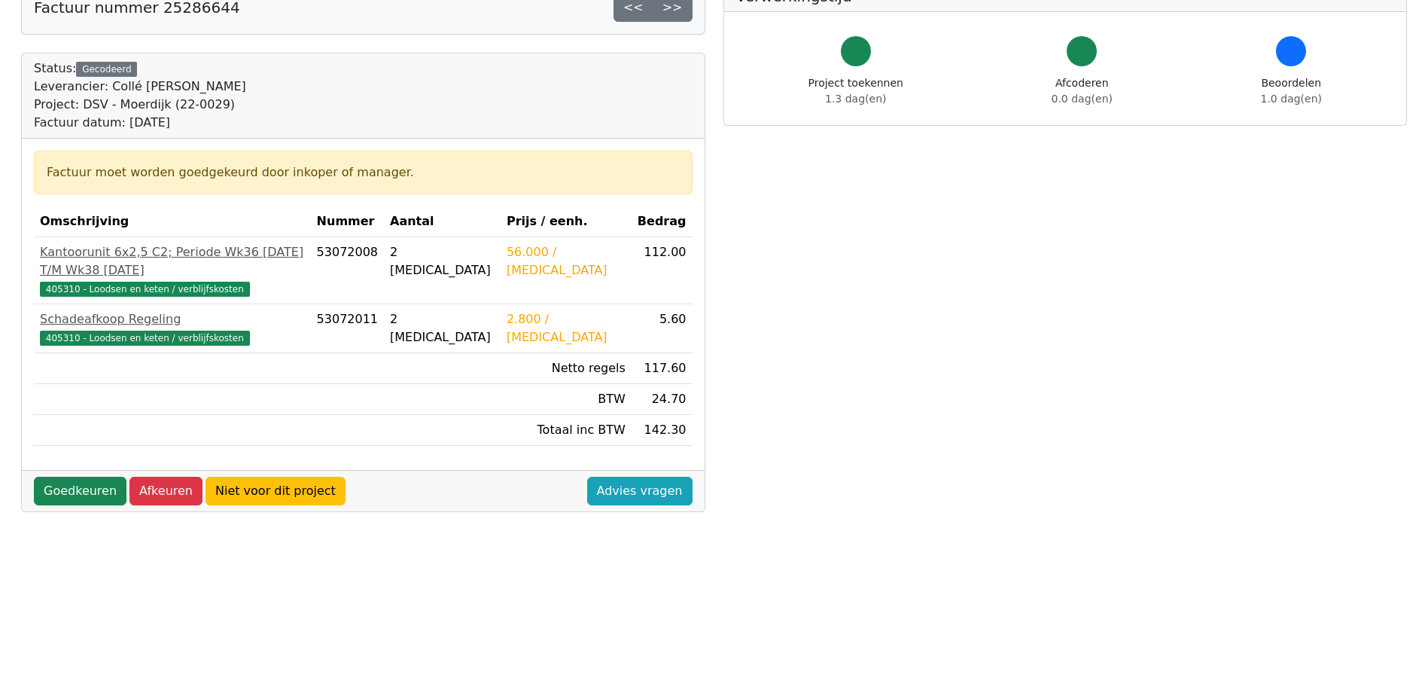
scroll to position [100, 0]
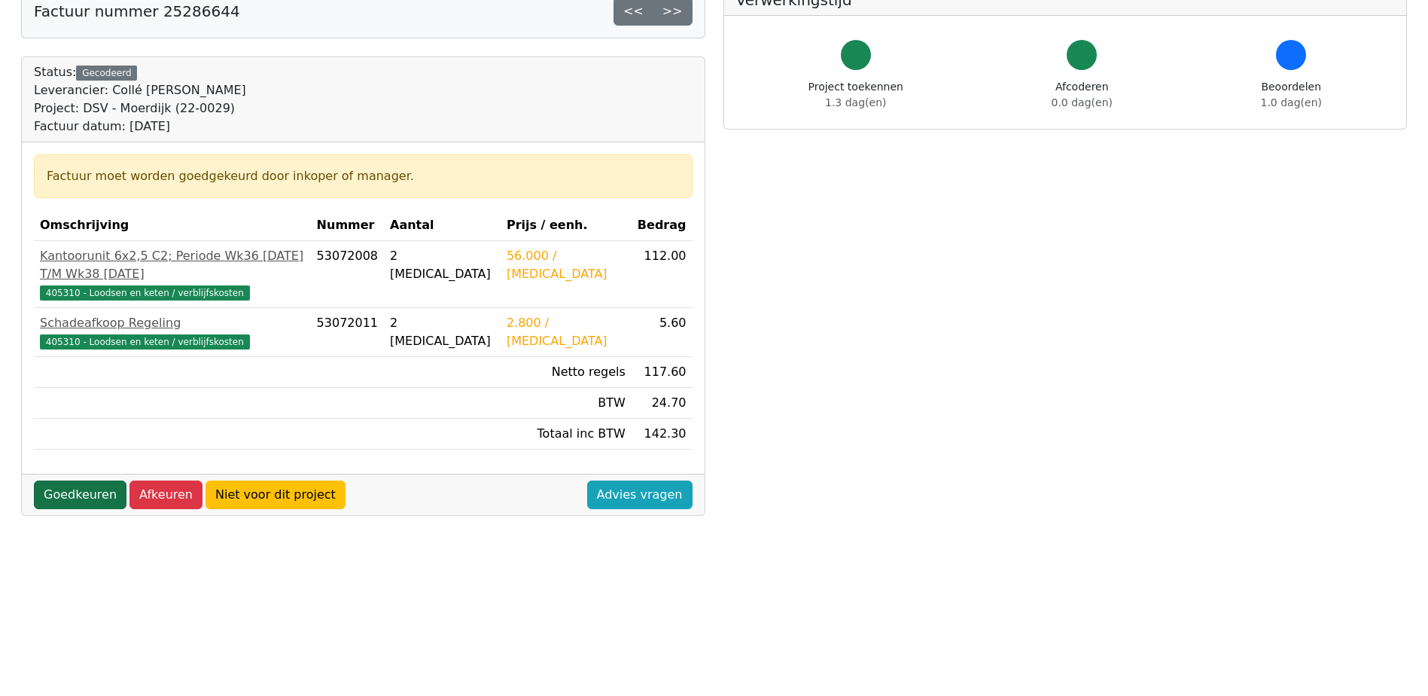
click at [78, 480] on link "Goedkeuren" at bounding box center [80, 494] width 93 height 29
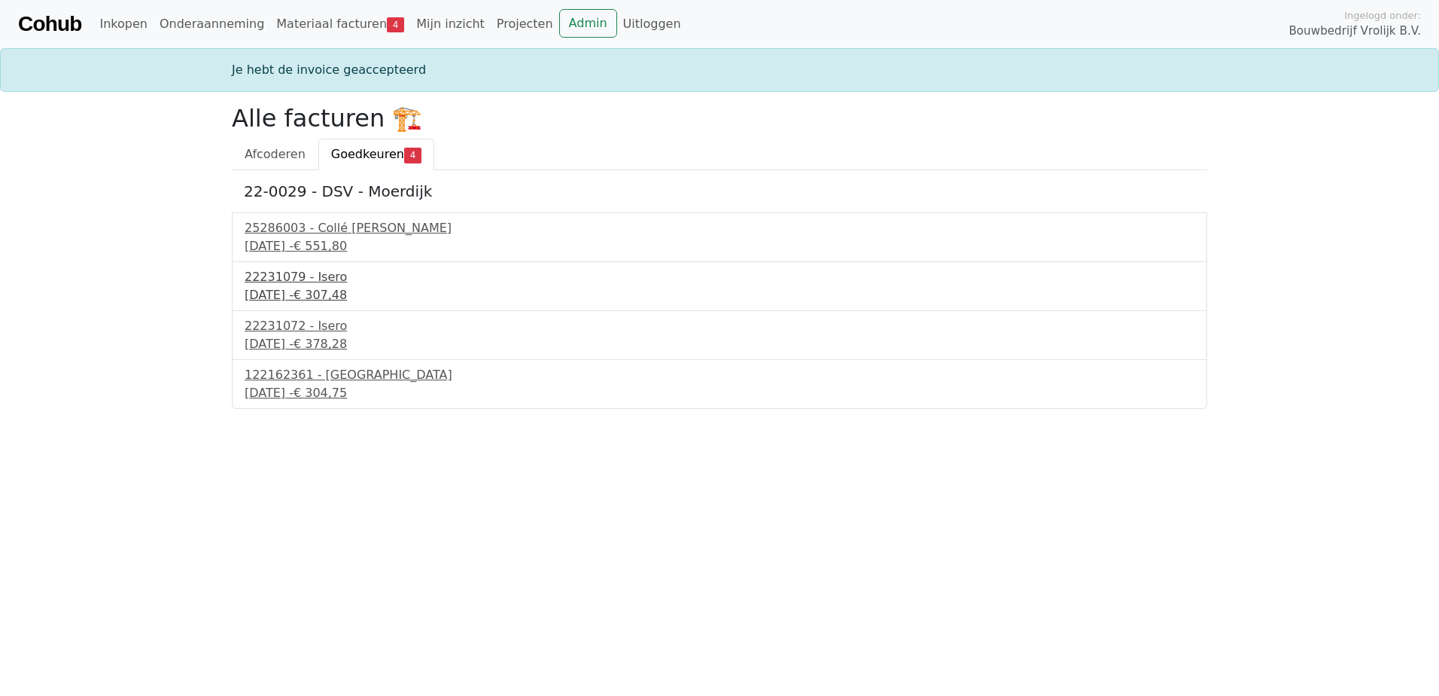
click at [318, 285] on div "22231079 - Isero" at bounding box center [720, 277] width 950 height 18
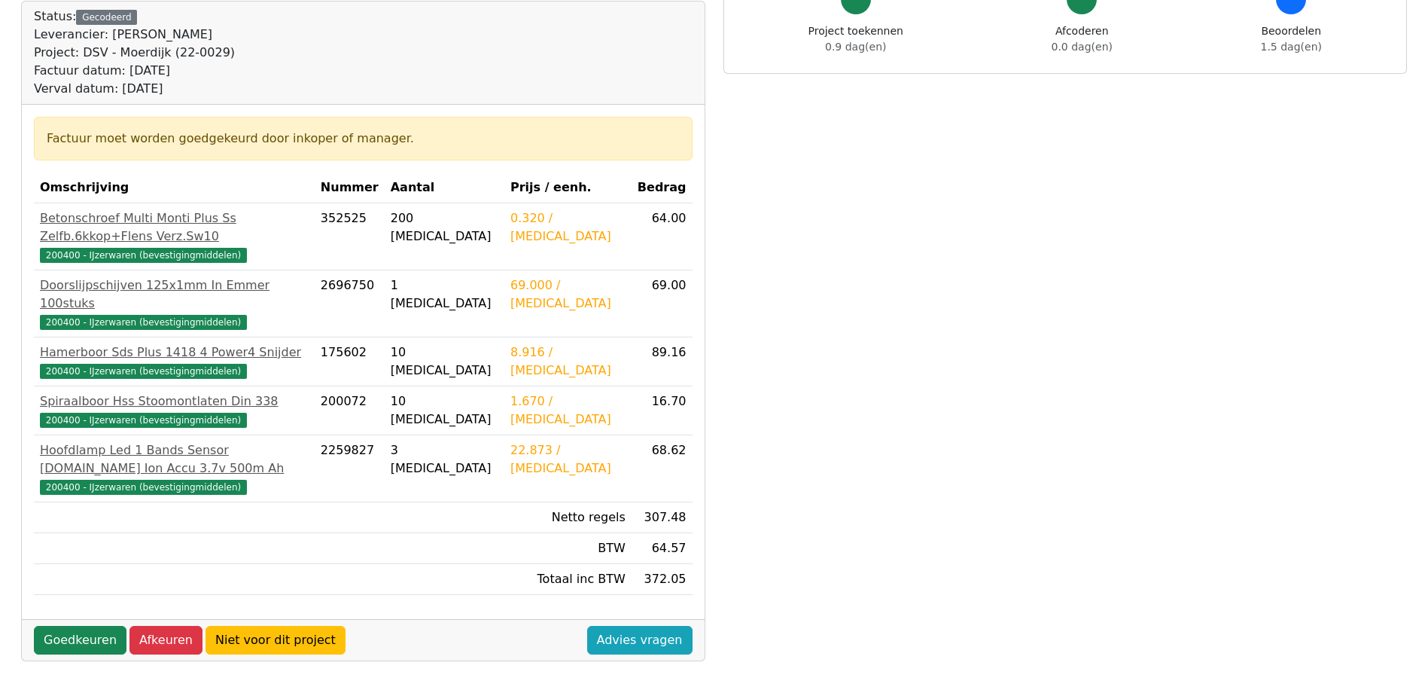
scroll to position [155, 0]
click at [87, 626] on link "Goedkeuren" at bounding box center [80, 640] width 93 height 29
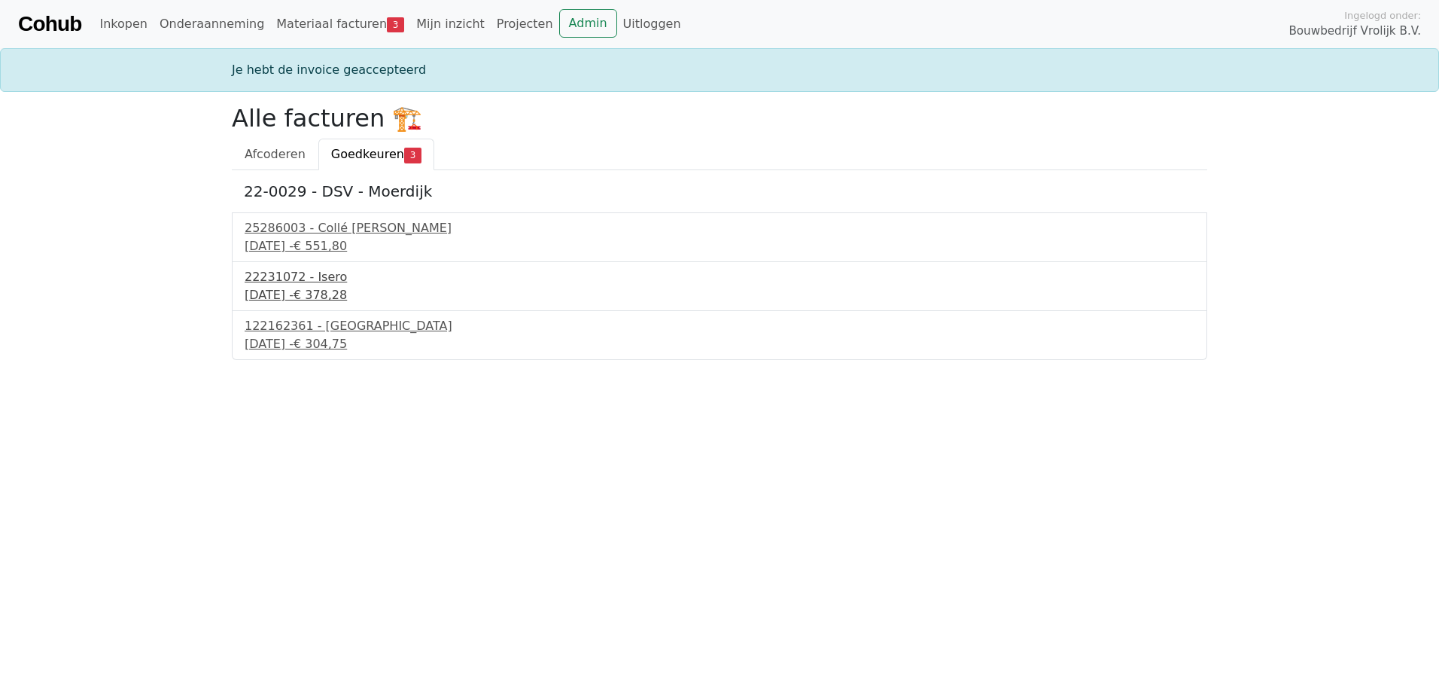
click at [277, 297] on div "[DATE] - € 378,28" at bounding box center [720, 295] width 950 height 18
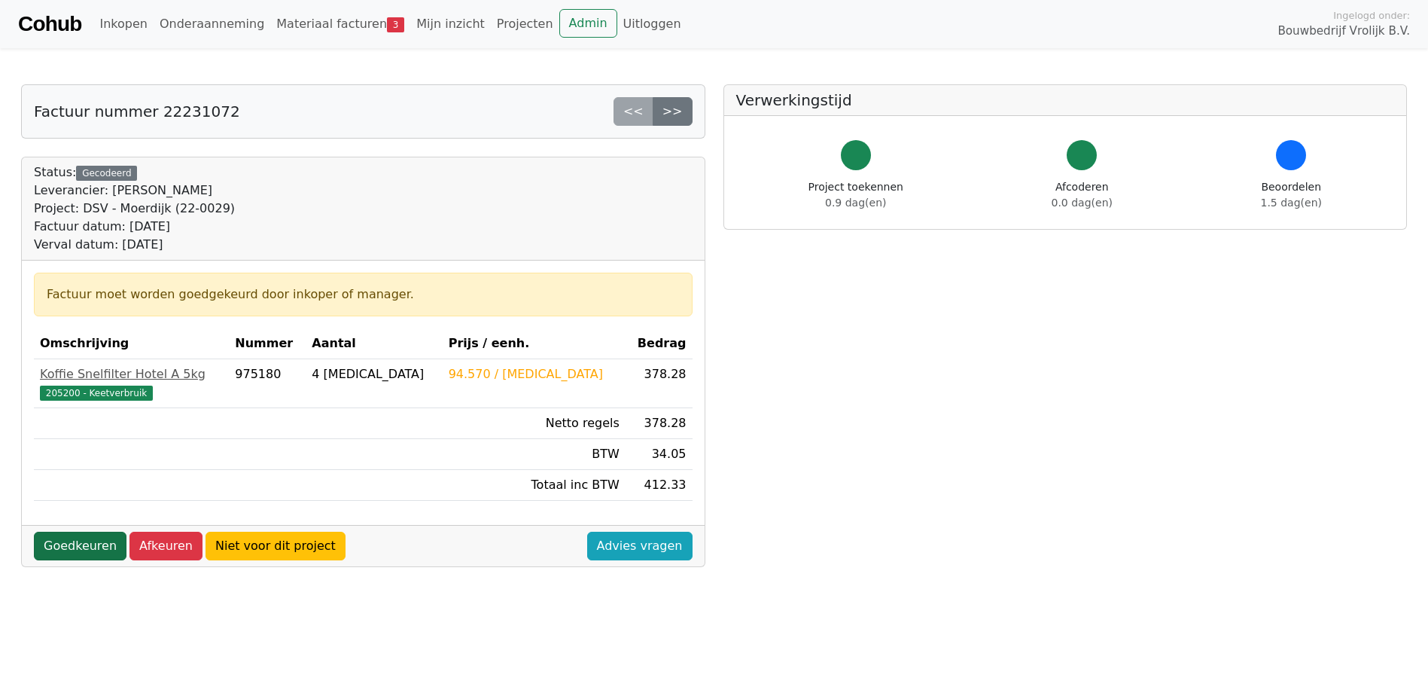
click at [74, 547] on link "Goedkeuren" at bounding box center [80, 545] width 93 height 29
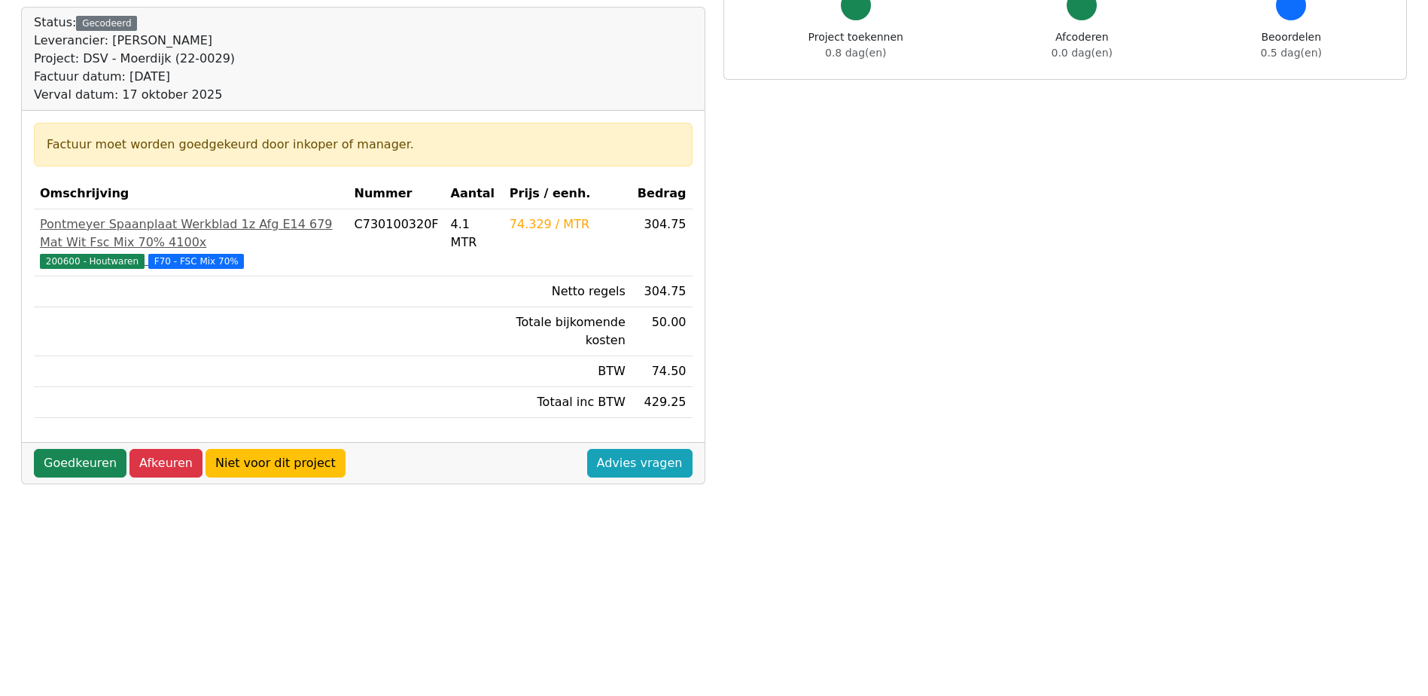
scroll to position [144, 0]
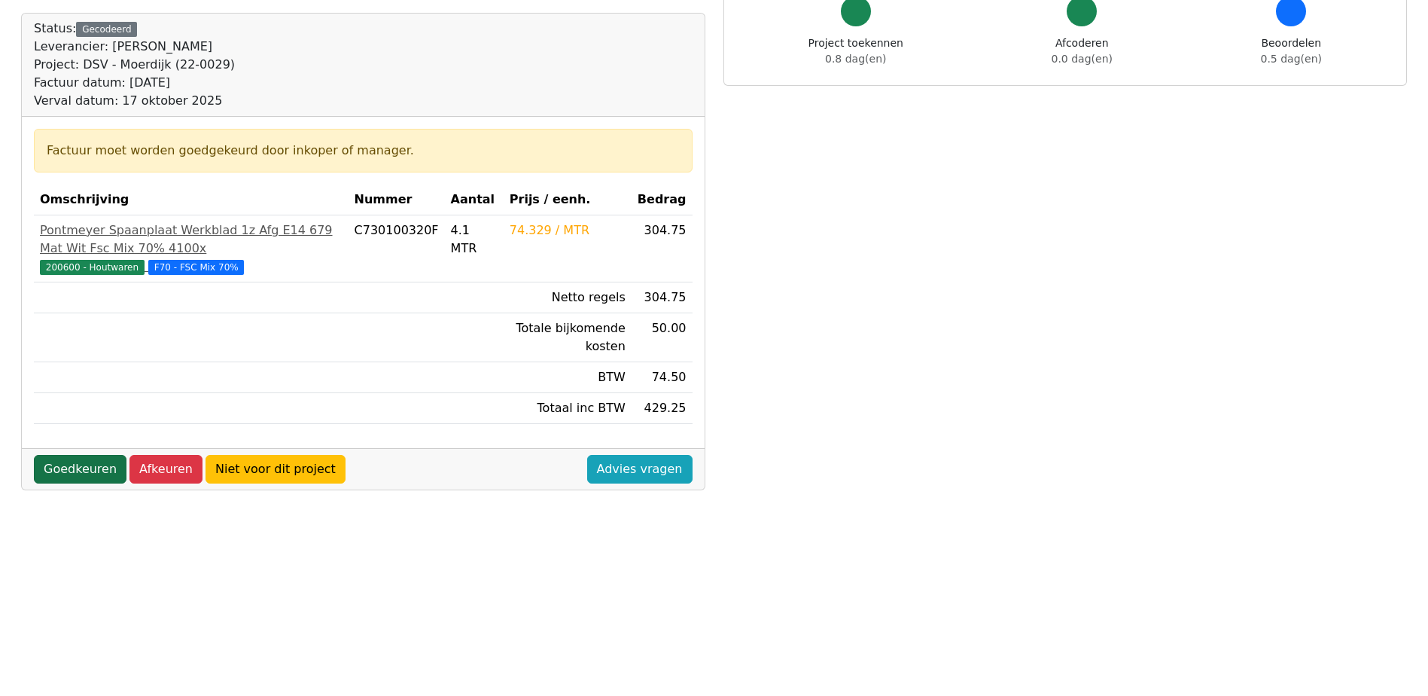
click at [74, 462] on link "Goedkeuren" at bounding box center [80, 469] width 93 height 29
